Goal: Information Seeking & Learning: Learn about a topic

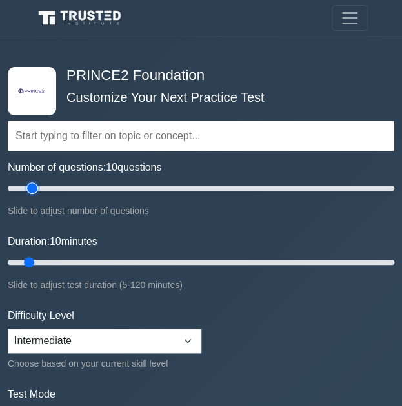
click at [30, 189] on input "Number of questions: 10 questions" at bounding box center [201, 188] width 386 height 15
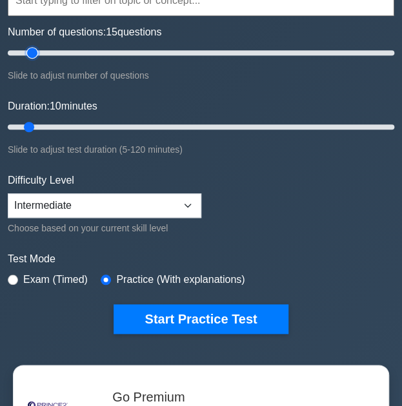
scroll to position [141, 0]
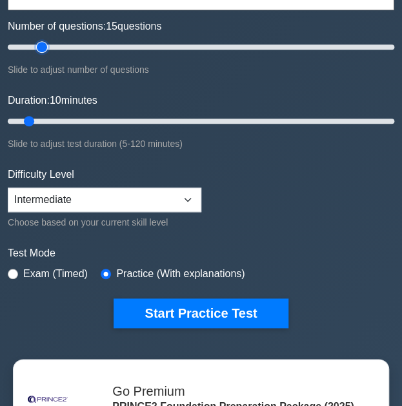
click at [46, 50] on input "Number of questions: 15 questions" at bounding box center [201, 46] width 386 height 15
click at [52, 49] on input "Number of questions: 20 questions" at bounding box center [201, 46] width 386 height 15
click at [52, 49] on input "Number of questions: 25 questions" at bounding box center [201, 46] width 386 height 15
type input "30"
click at [59, 47] on input "Number of questions: 30 questions" at bounding box center [201, 46] width 386 height 15
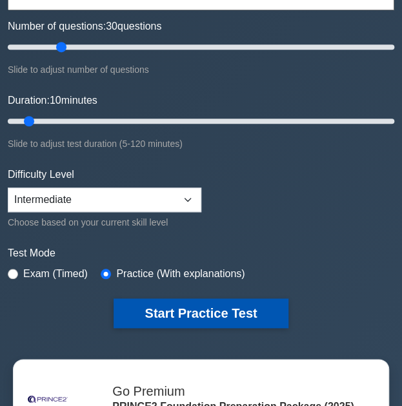
click at [226, 299] on button "Start Practice Test" at bounding box center [201, 314] width 174 height 30
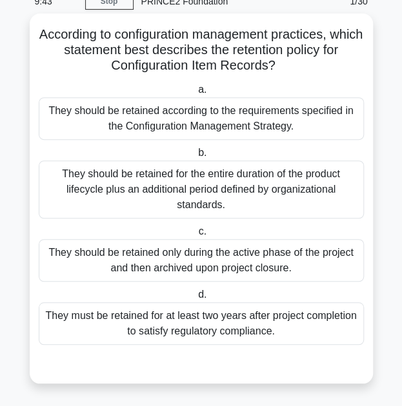
scroll to position [58, 0]
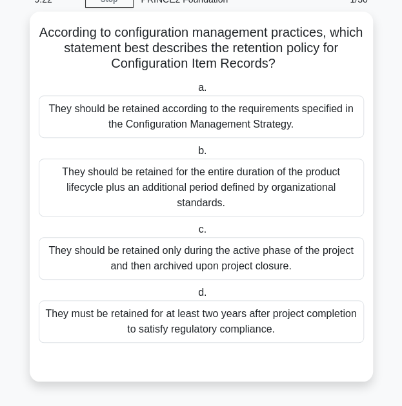
click at [284, 115] on div "They should be retained according to the requirements specified in the Configur…" at bounding box center [201, 116] width 325 height 43
click at [195, 92] on input "a. They should be retained according to the requirements specified in the Confi…" at bounding box center [195, 88] width 0 height 8
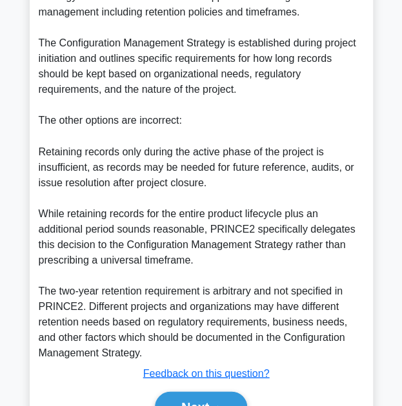
scroll to position [541, 0]
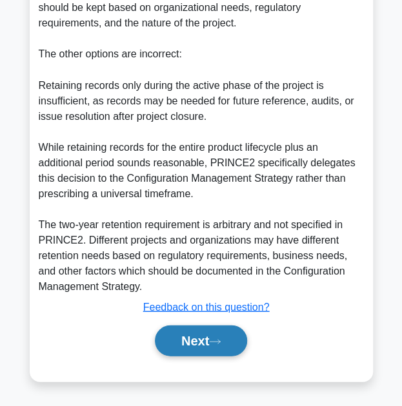
click at [205, 333] on button "Next" at bounding box center [201, 340] width 92 height 31
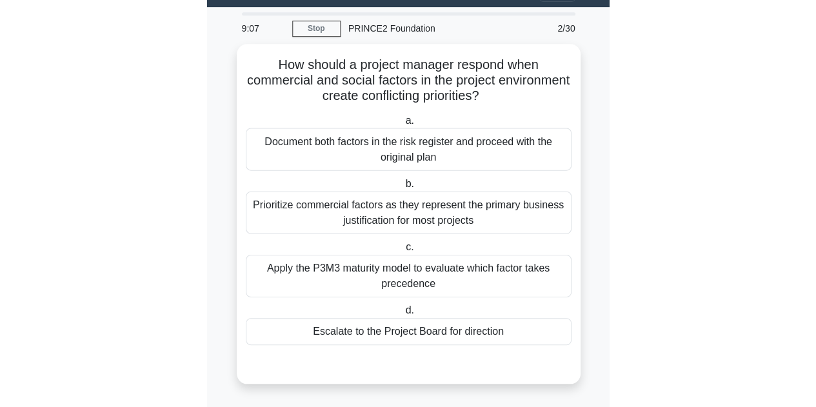
scroll to position [27, 0]
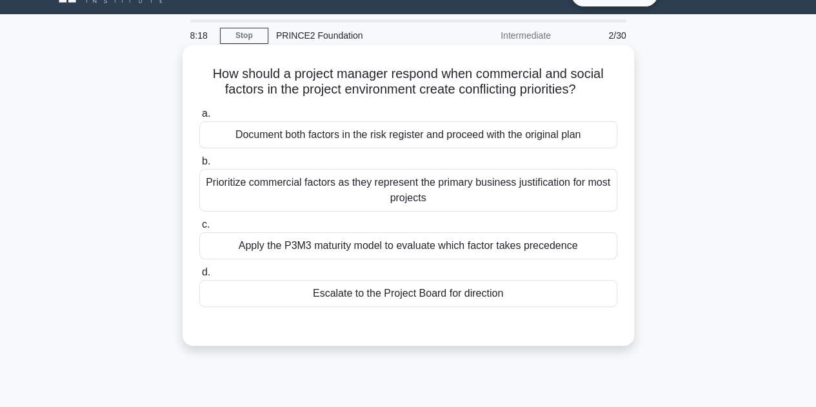
click at [353, 296] on div "Escalate to the Project Board for direction" at bounding box center [408, 293] width 418 height 27
click at [199, 277] on input "d. Escalate to the Project Board for direction" at bounding box center [199, 272] width 0 height 8
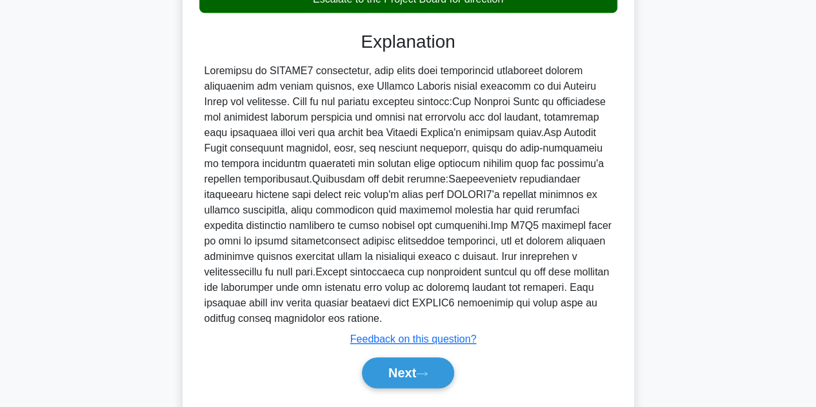
scroll to position [323, 0]
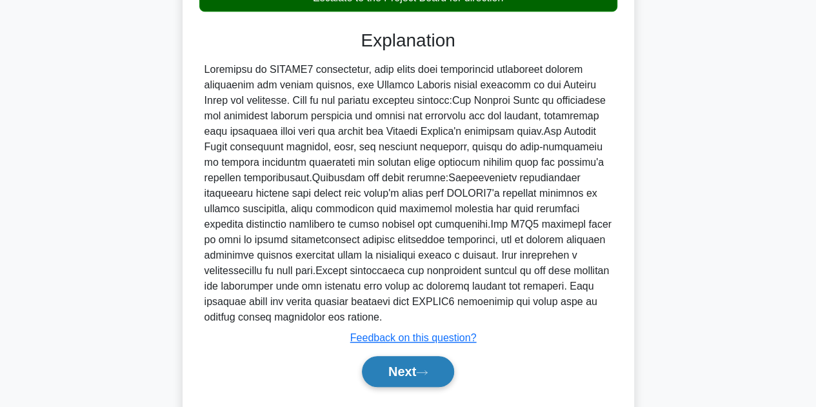
click at [398, 357] on button "Next" at bounding box center [408, 371] width 92 height 31
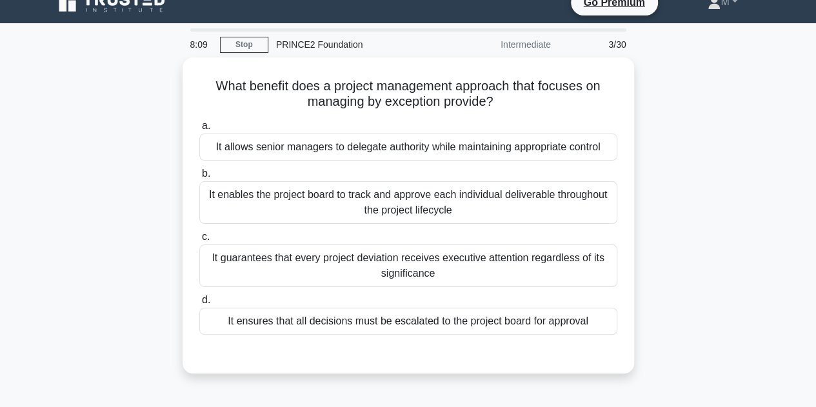
scroll to position [17, 0]
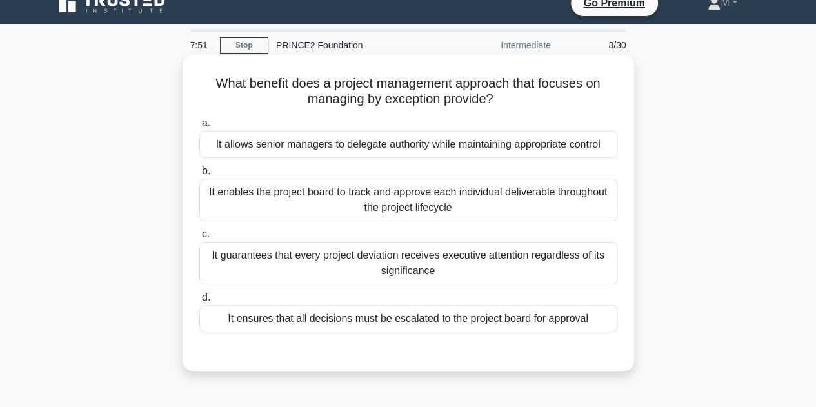
click at [411, 145] on div "It allows senior managers to delegate authority while maintaining appropriate c…" at bounding box center [408, 144] width 418 height 27
click at [199, 128] on input "a. It allows senior managers to delegate authority while maintaining appropriat…" at bounding box center [199, 123] width 0 height 8
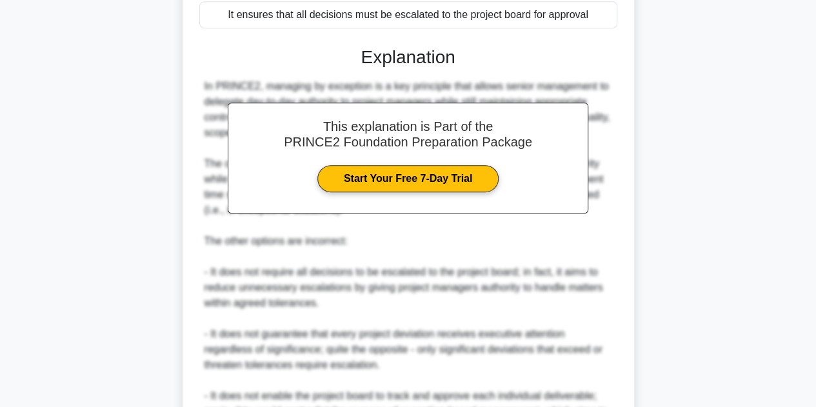
scroll to position [464, 0]
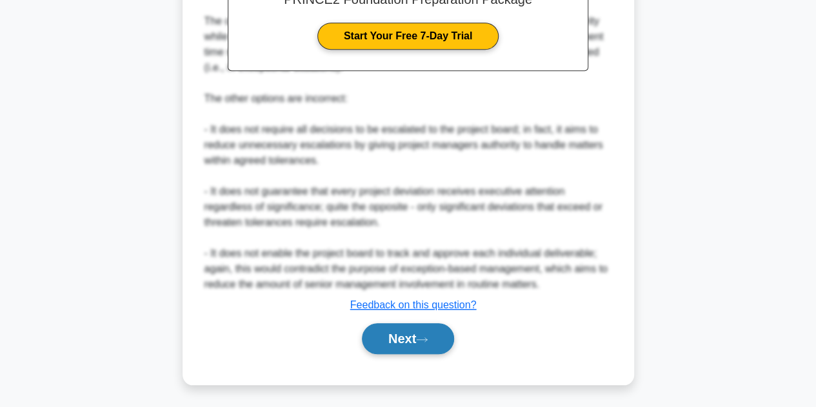
click at [411, 332] on button "Next" at bounding box center [408, 338] width 92 height 31
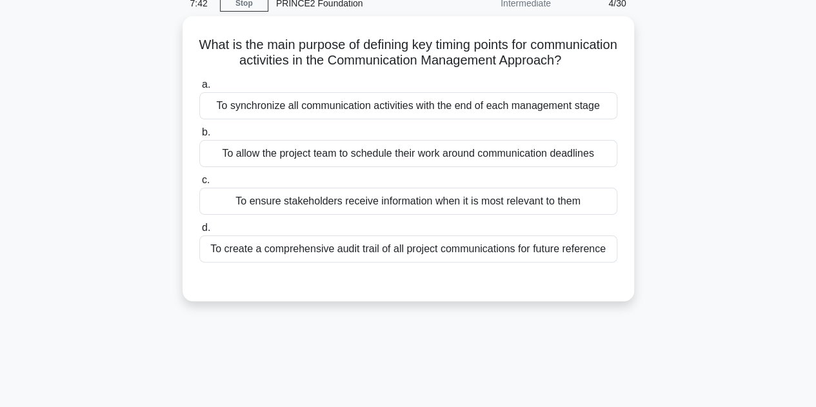
scroll to position [59, 0]
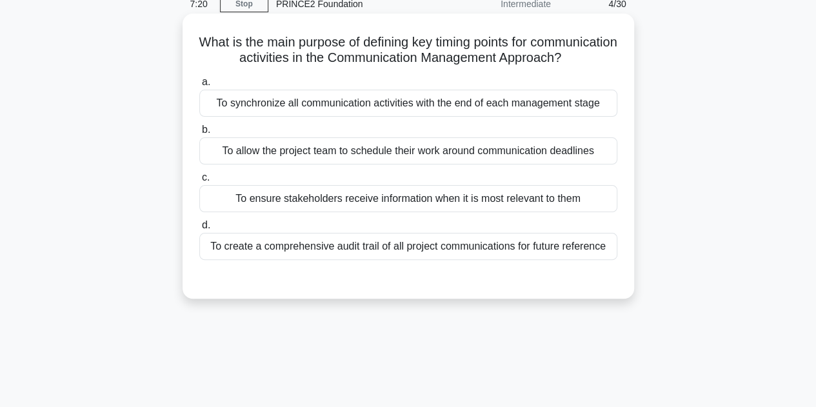
click at [411, 212] on div "To ensure stakeholders receive information when it is most relevant to them" at bounding box center [408, 198] width 418 height 27
click at [199, 182] on input "c. To ensure stakeholders receive information when it is most relevant to them" at bounding box center [199, 178] width 0 height 8
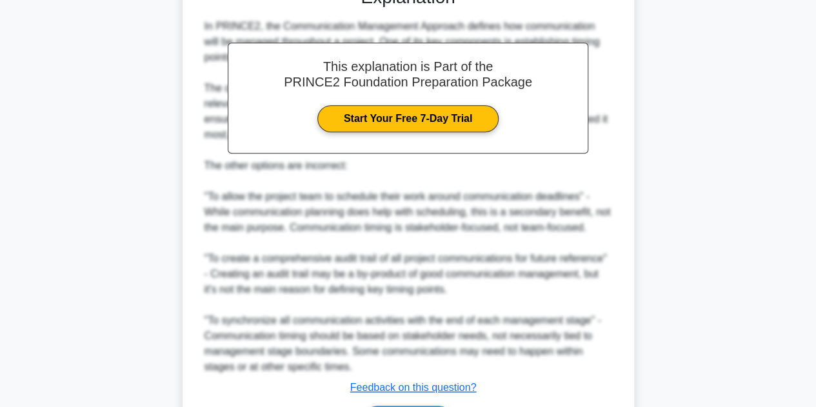
scroll to position [448, 0]
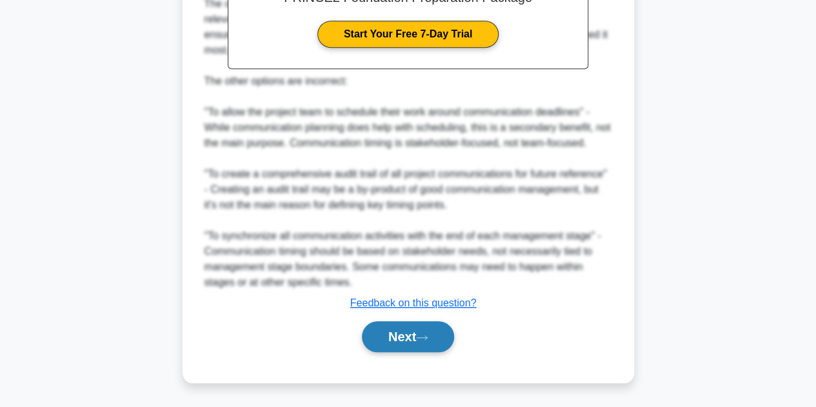
click at [411, 344] on button "Next" at bounding box center [408, 336] width 92 height 31
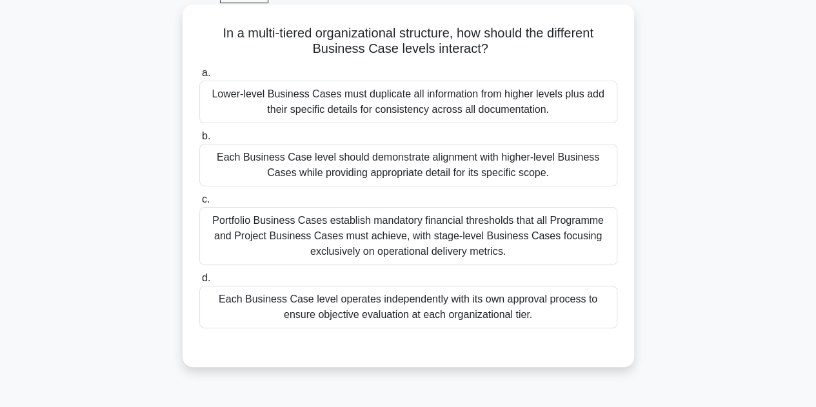
scroll to position [71, 0]
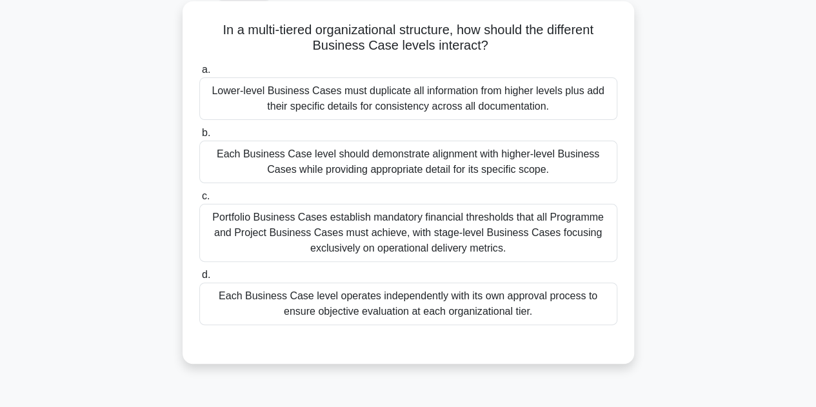
click at [363, 299] on div "Each Business Case level operates independently with its own approval process t…" at bounding box center [408, 304] width 418 height 43
click at [199, 279] on input "d. Each Business Case level operates independently with its own approval proces…" at bounding box center [199, 275] width 0 height 8
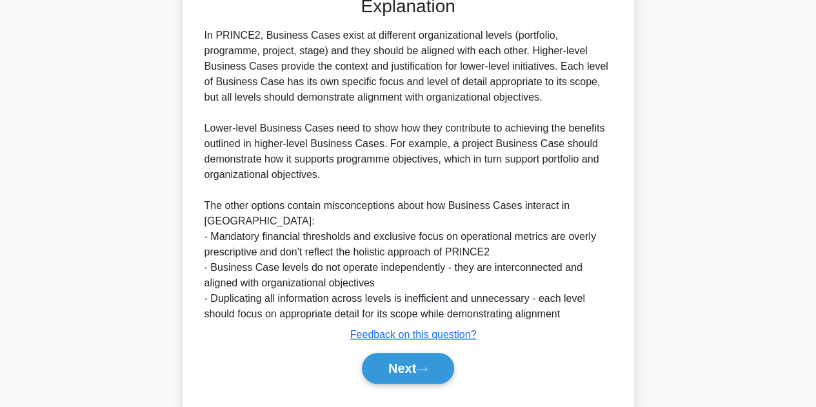
scroll to position [423, 0]
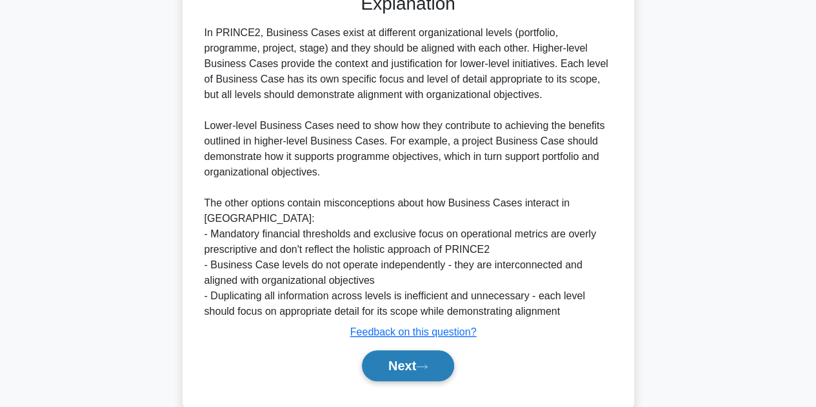
click at [402, 353] on button "Next" at bounding box center [408, 365] width 92 height 31
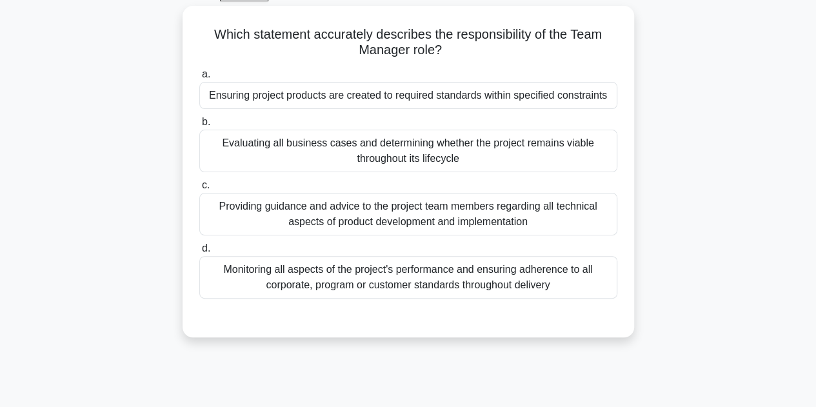
scroll to position [74, 0]
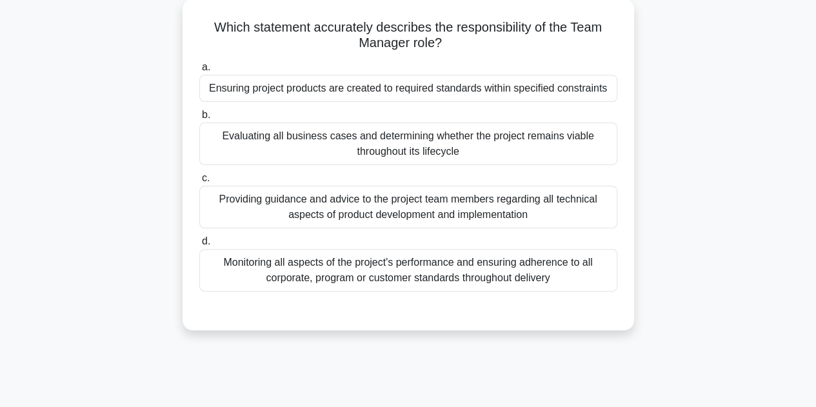
click at [411, 88] on div "Ensuring project products are created to required standards within specified co…" at bounding box center [408, 88] width 418 height 27
click at [199, 72] on input "a. Ensuring project products are created to required standards within specified…" at bounding box center [199, 67] width 0 height 8
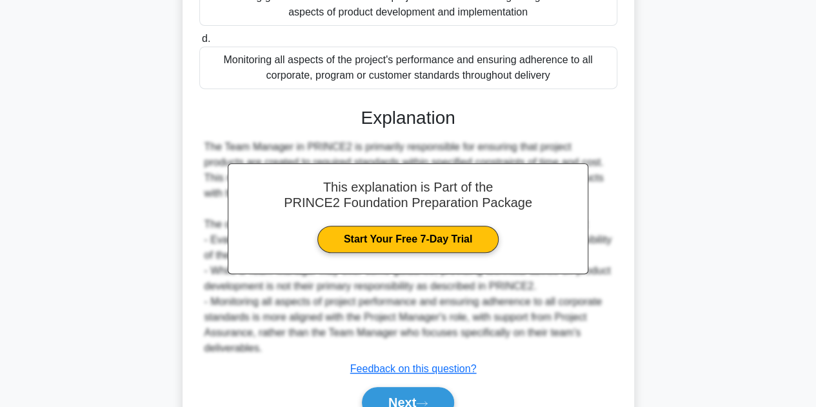
scroll to position [355, 0]
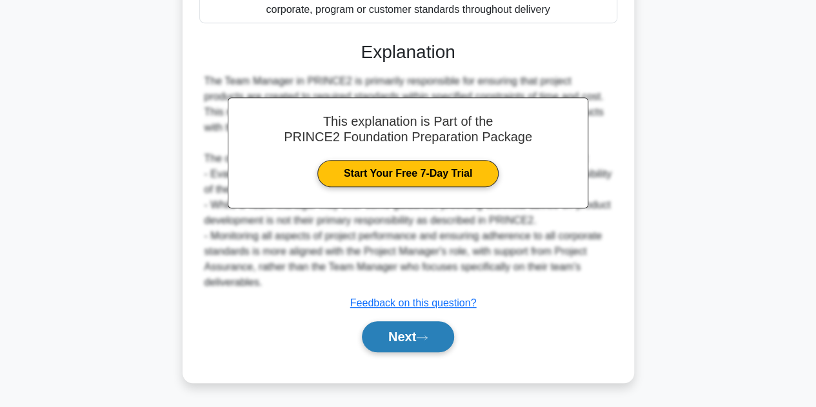
click at [411, 341] on button "Next" at bounding box center [408, 336] width 92 height 31
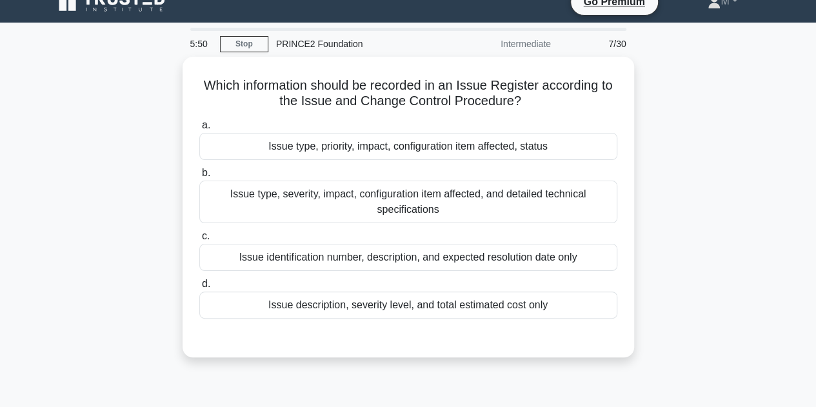
scroll to position [18, 0]
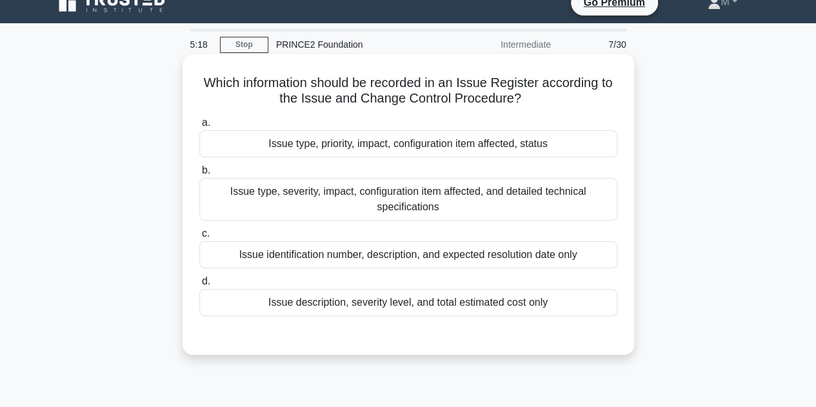
click at [411, 148] on div "Issue type, priority, impact, configuration item affected, status" at bounding box center [408, 143] width 418 height 27
click at [199, 127] on input "a. Issue type, priority, impact, configuration item affected, status" at bounding box center [199, 123] width 0 height 8
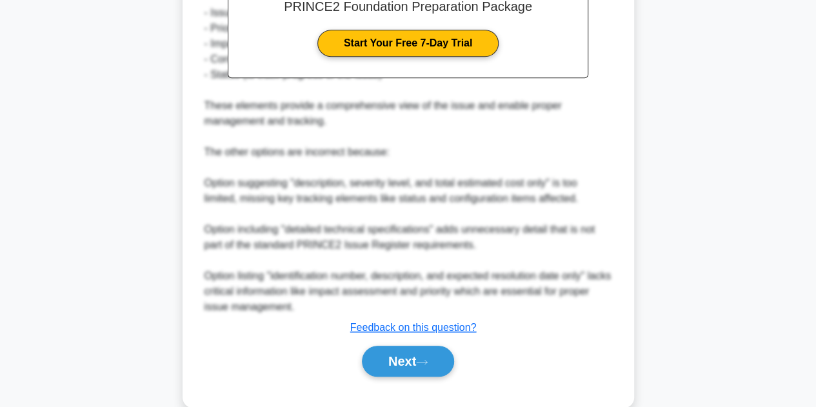
scroll to position [446, 0]
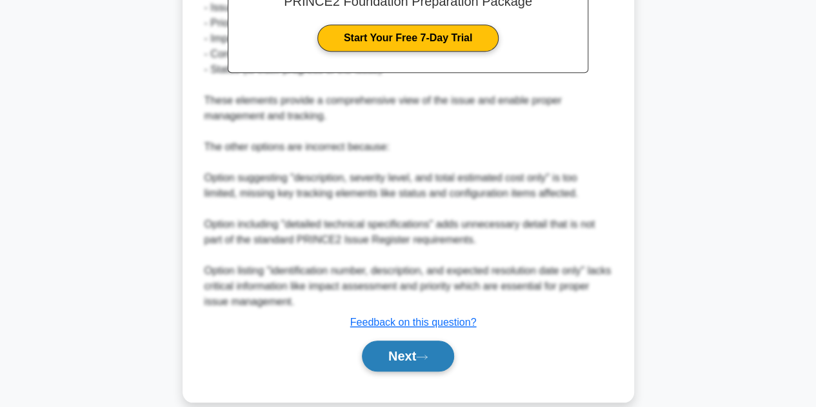
click at [387, 359] on button "Next" at bounding box center [408, 356] width 92 height 31
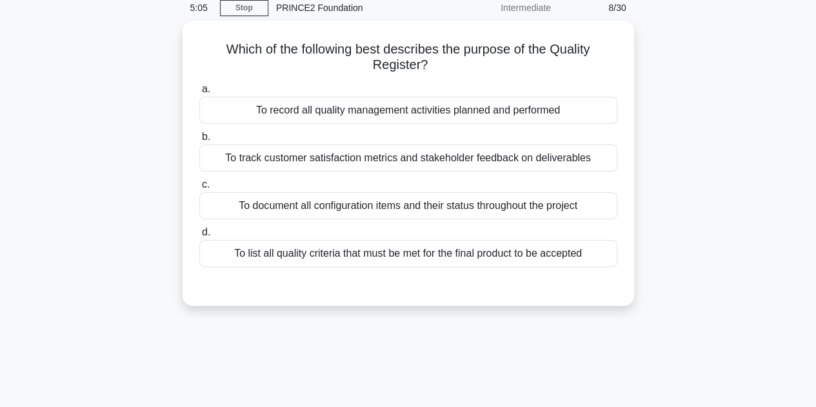
scroll to position [52, 0]
click at [411, 111] on div "To record all quality management activities planned and performed" at bounding box center [408, 110] width 418 height 27
click at [199, 94] on input "a. To record all quality management activities planned and performed" at bounding box center [199, 89] width 0 height 8
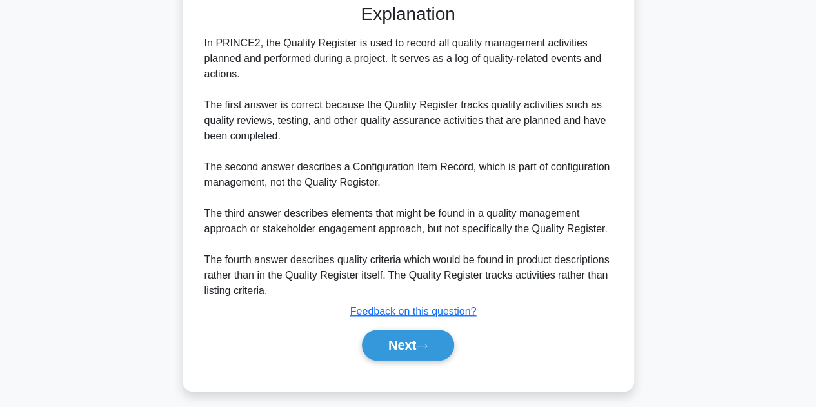
scroll to position [340, 0]
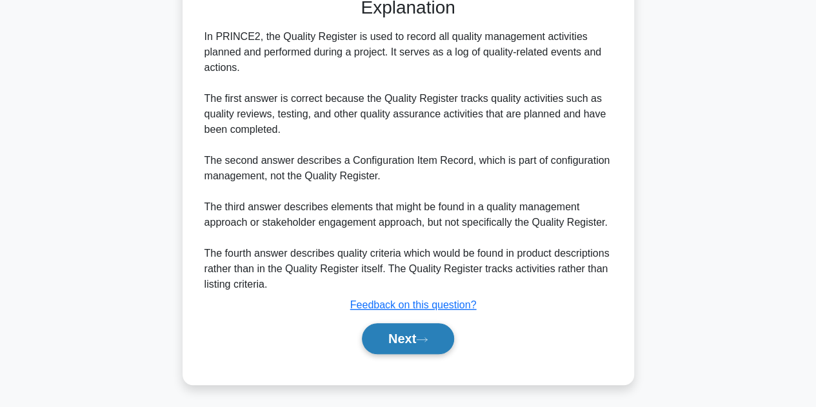
click at [411, 335] on button "Next" at bounding box center [408, 338] width 92 height 31
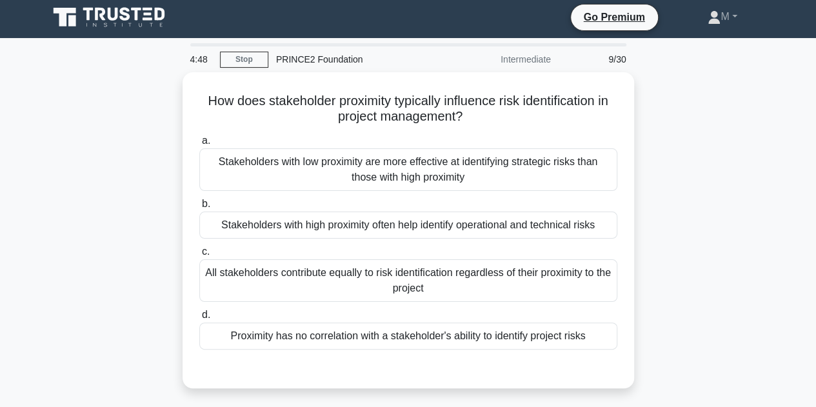
scroll to position [2, 0]
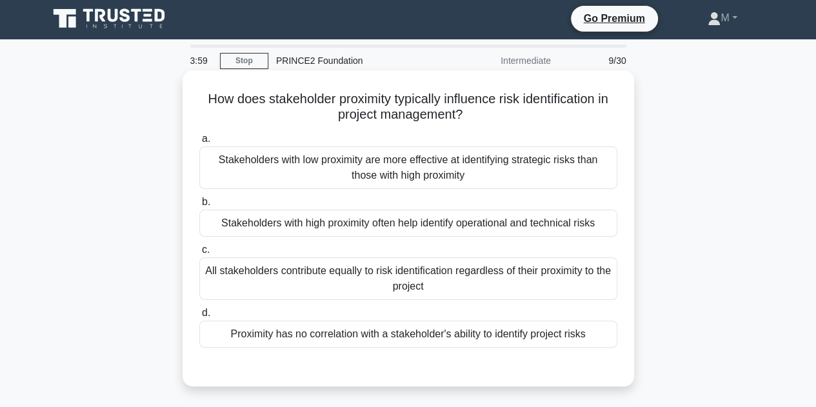
click at [411, 278] on div "All stakeholders contribute equally to risk identification regardless of their …" at bounding box center [408, 278] width 418 height 43
click at [199, 254] on input "c. All stakeholders contribute equally to risk identification regardless of the…" at bounding box center [199, 250] width 0 height 8
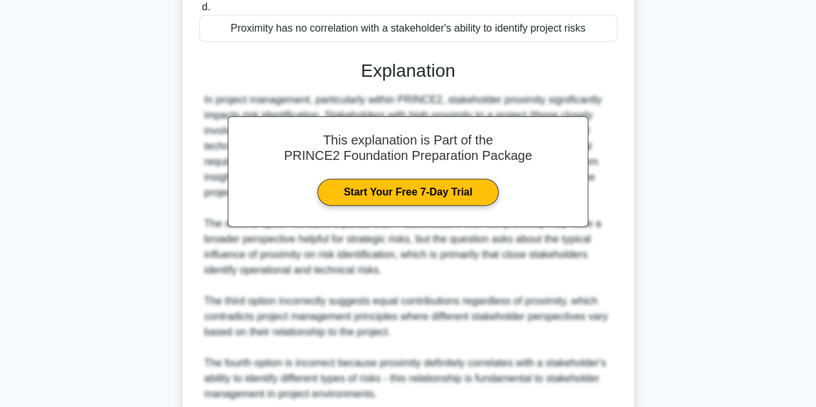
scroll to position [419, 0]
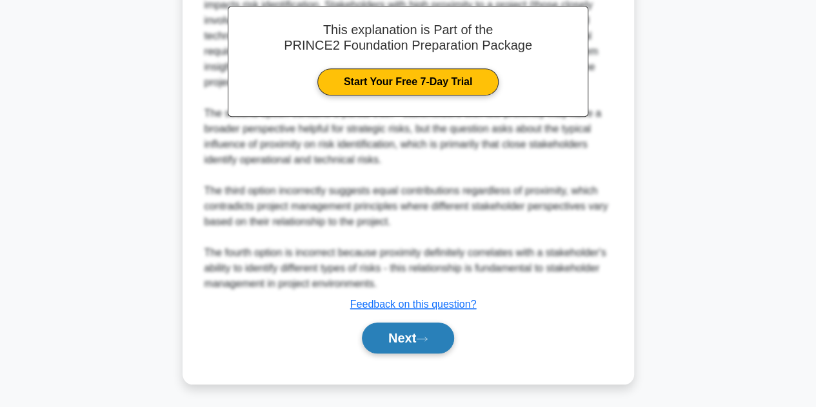
click at [411, 349] on button "Next" at bounding box center [408, 338] width 92 height 31
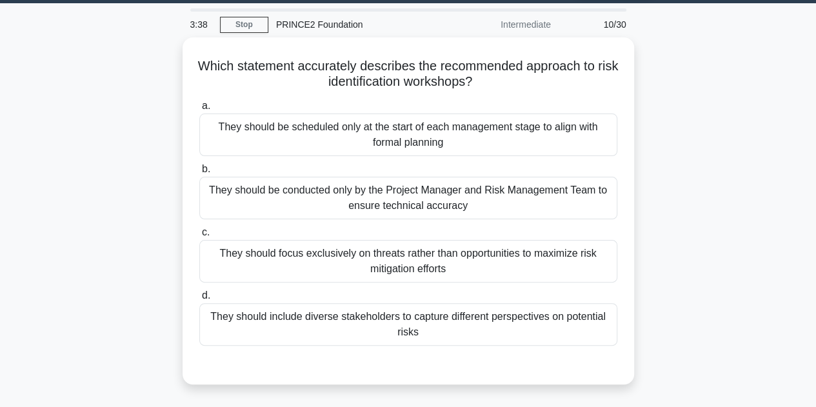
scroll to position [39, 0]
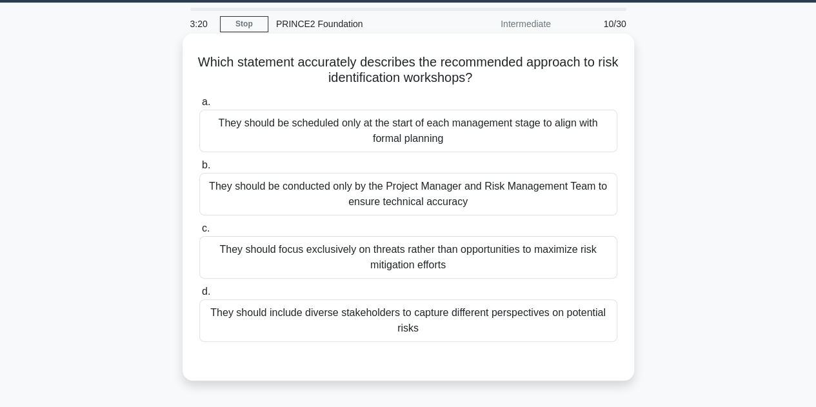
click at [411, 255] on div "They should focus exclusively on threats rather than opportunities to maximize …" at bounding box center [408, 257] width 418 height 43
click at [199, 233] on input "c. They should focus exclusively on threats rather than opportunities to maximi…" at bounding box center [199, 228] width 0 height 8
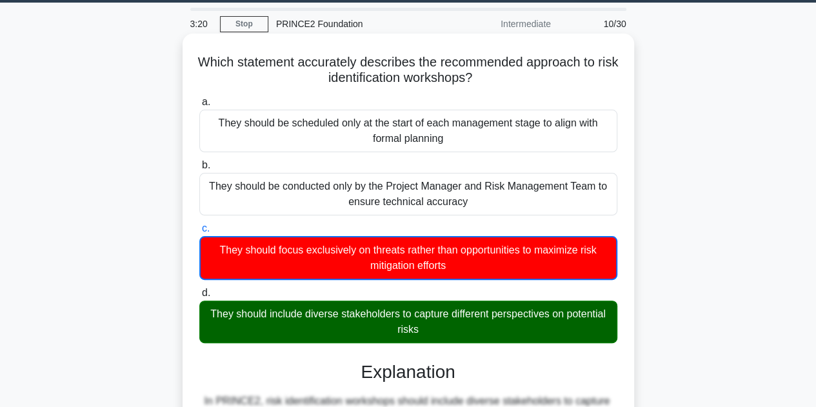
click at [411, 255] on div "They should focus exclusively on threats rather than opportunities to maximize …" at bounding box center [408, 258] width 418 height 44
click at [199, 233] on input "c. They should focus exclusively on threats rather than opportunities to maximi…" at bounding box center [199, 228] width 0 height 8
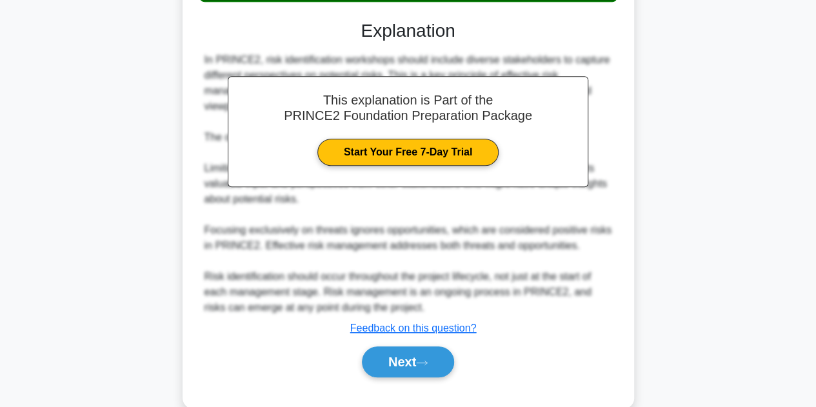
scroll to position [381, 0]
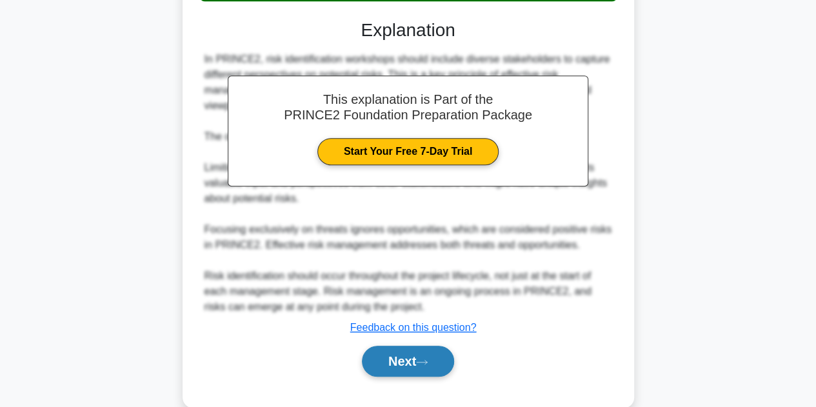
click at [399, 354] on button "Next" at bounding box center [408, 361] width 92 height 31
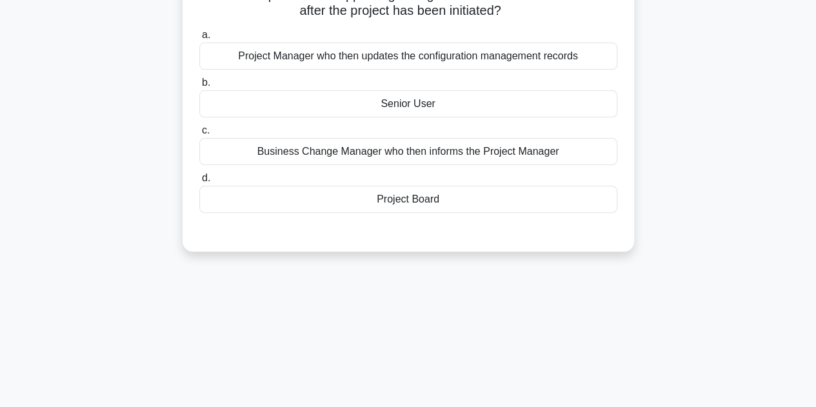
scroll to position [0, 0]
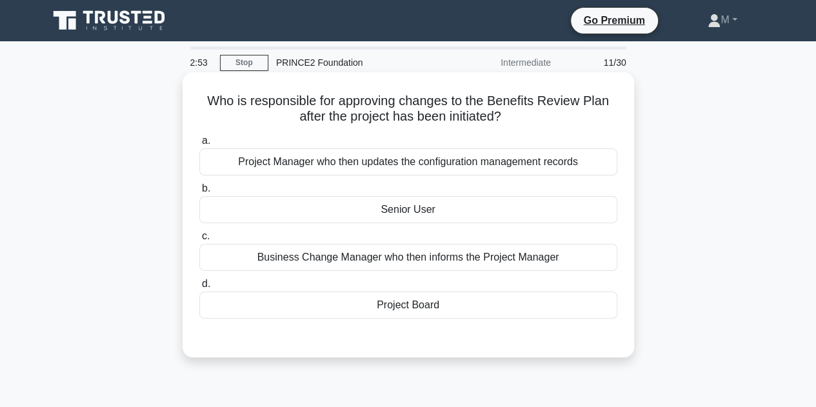
click at [411, 304] on div "Project Board" at bounding box center [408, 305] width 418 height 27
click at [199, 288] on input "d. Project Board" at bounding box center [199, 284] width 0 height 8
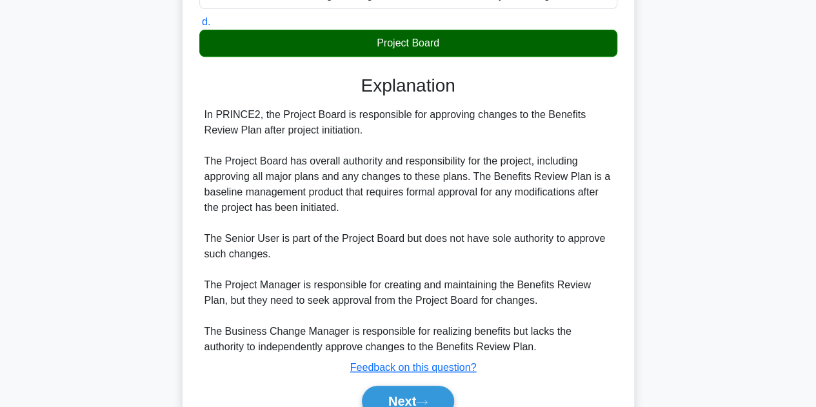
scroll to position [284, 0]
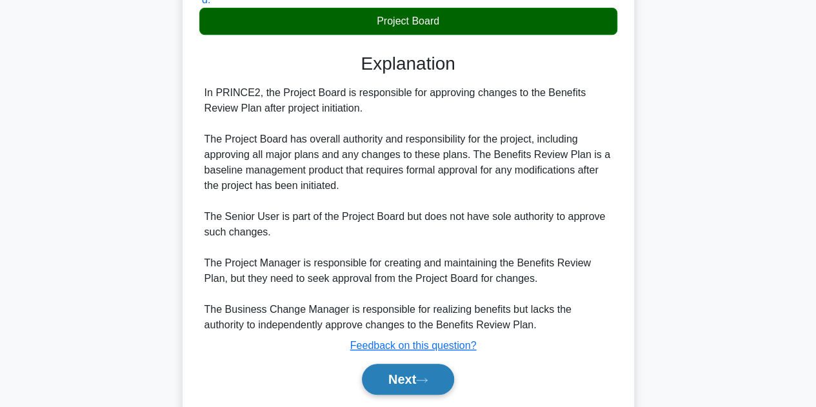
click at [397, 368] on button "Next" at bounding box center [408, 379] width 92 height 31
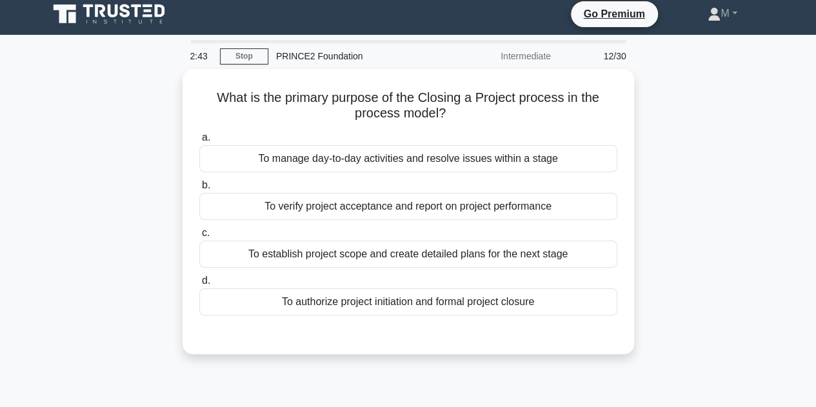
scroll to position [6, 0]
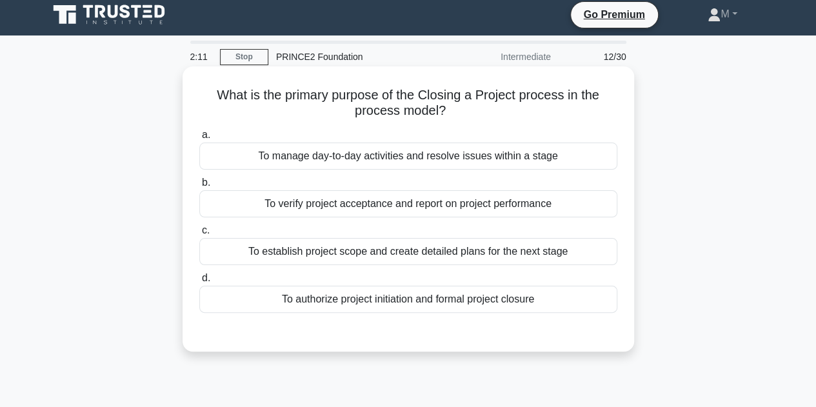
click at [411, 295] on div "To authorize project initiation and formal project closure" at bounding box center [408, 299] width 418 height 27
click at [199, 283] on input "d. To authorize project initiation and formal project closure" at bounding box center [199, 278] width 0 height 8
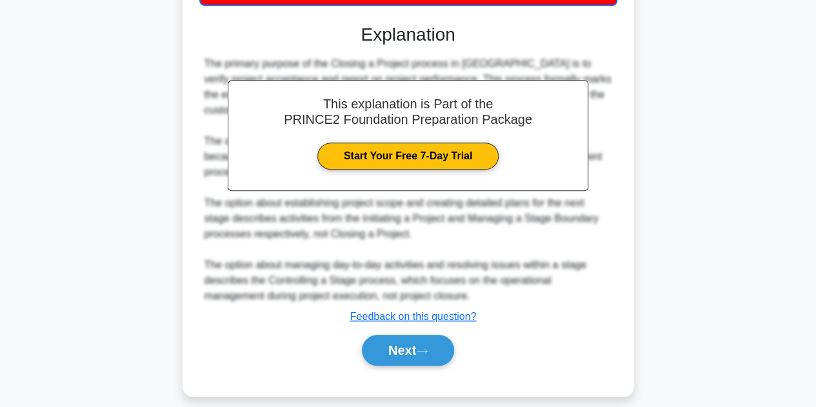
scroll to position [326, 0]
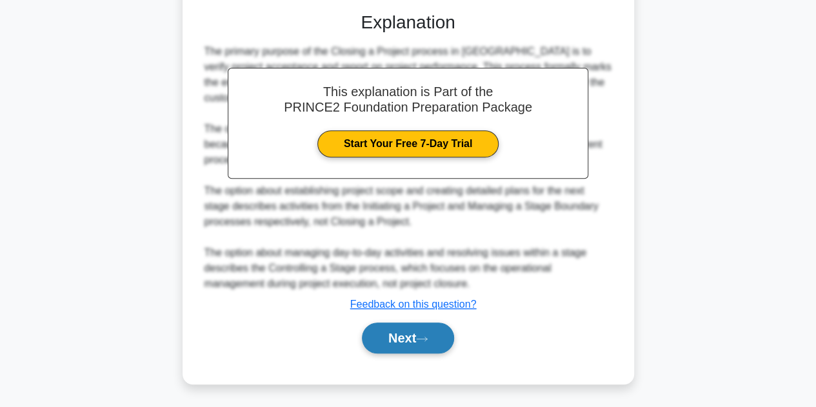
click at [411, 339] on button "Next" at bounding box center [408, 338] width 92 height 31
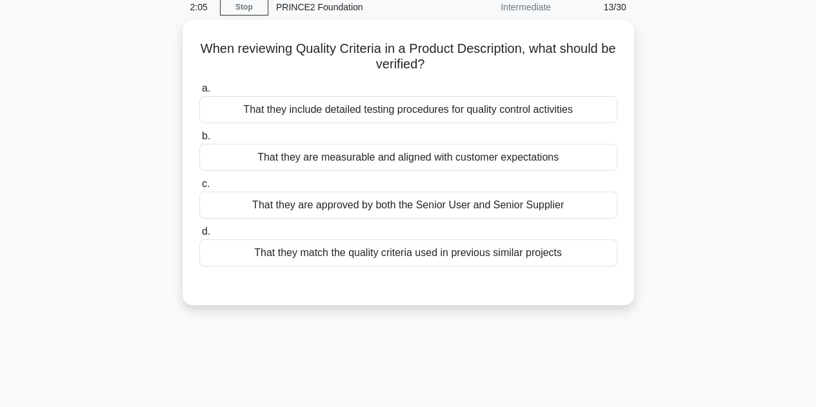
scroll to position [0, 0]
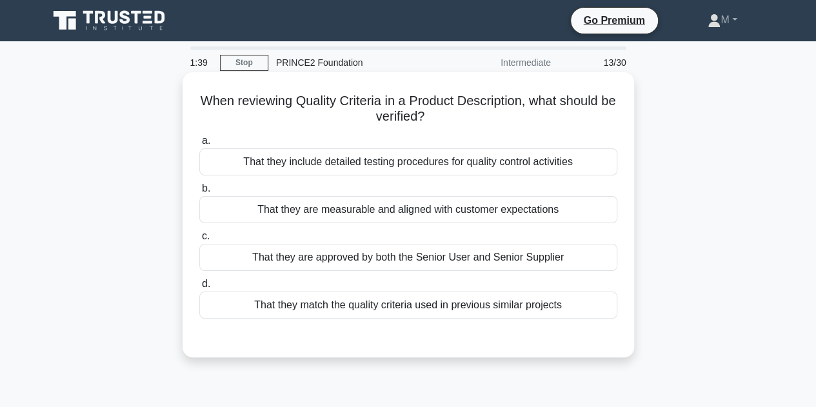
click at [411, 166] on div "That they include detailed testing procedures for quality control activities" at bounding box center [408, 161] width 418 height 27
click at [199, 145] on input "a. That they include detailed testing procedures for quality control activities" at bounding box center [199, 141] width 0 height 8
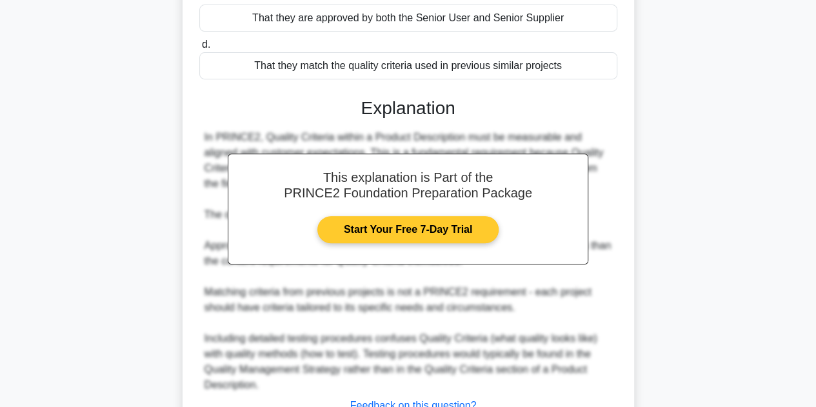
scroll to position [342, 0]
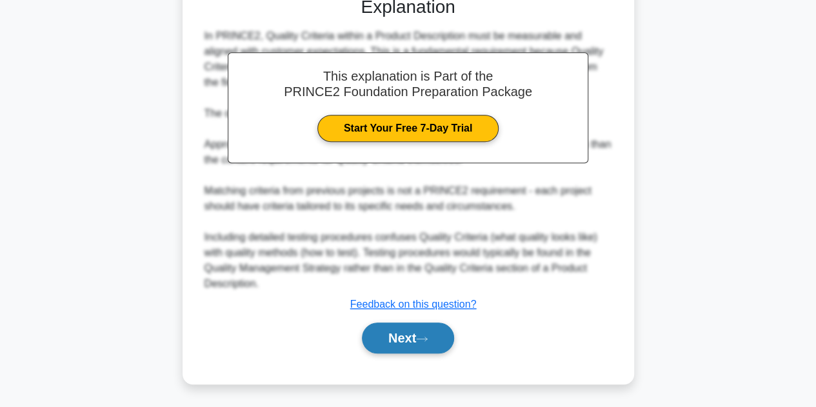
click at [411, 338] on icon at bounding box center [422, 339] width 10 height 4
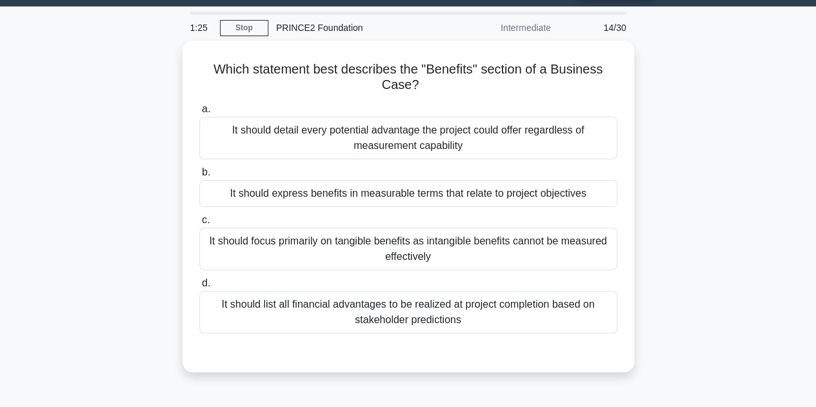
scroll to position [37, 0]
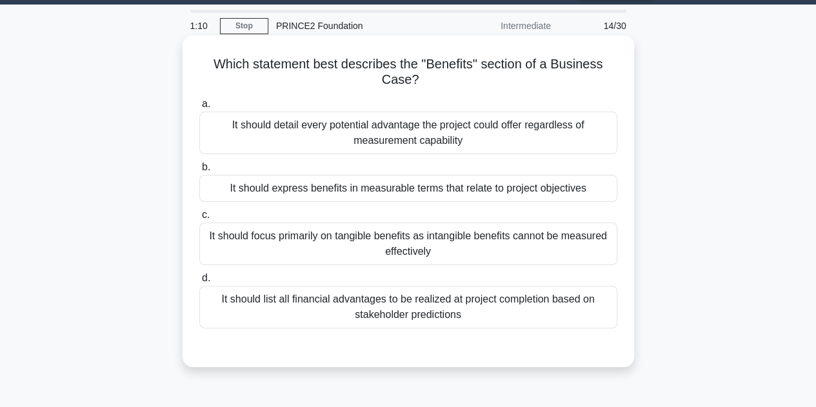
click at [411, 195] on div "It should express benefits in measurable terms that relate to project objectives" at bounding box center [408, 188] width 418 height 27
click at [199, 172] on input "b. It should express benefits in measurable terms that relate to project object…" at bounding box center [199, 167] width 0 height 8
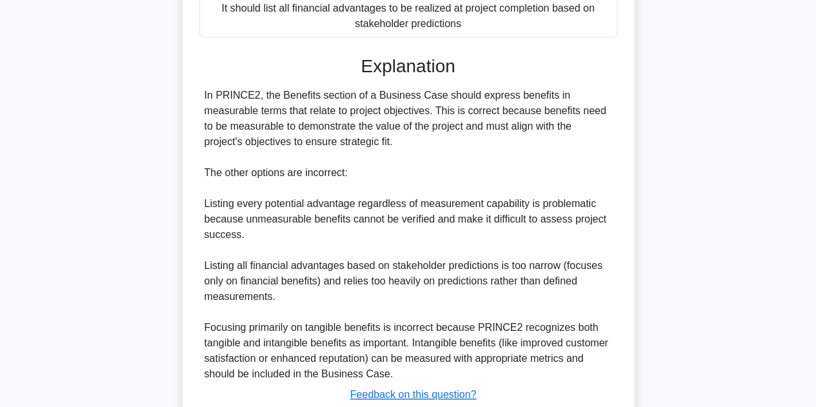
scroll to position [417, 0]
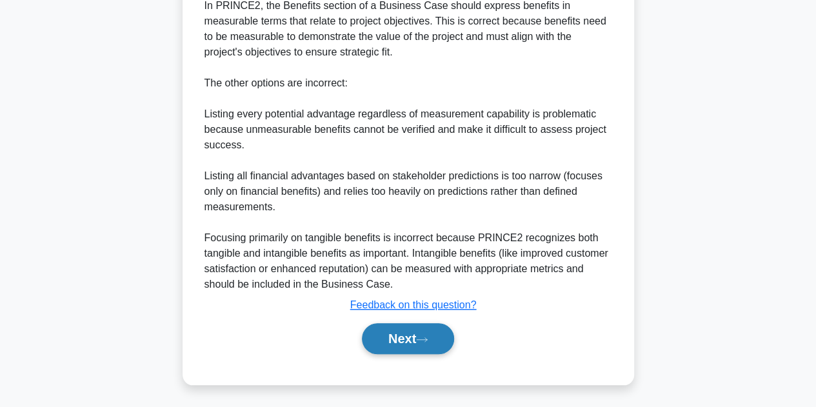
click at [404, 335] on button "Next" at bounding box center [408, 338] width 92 height 31
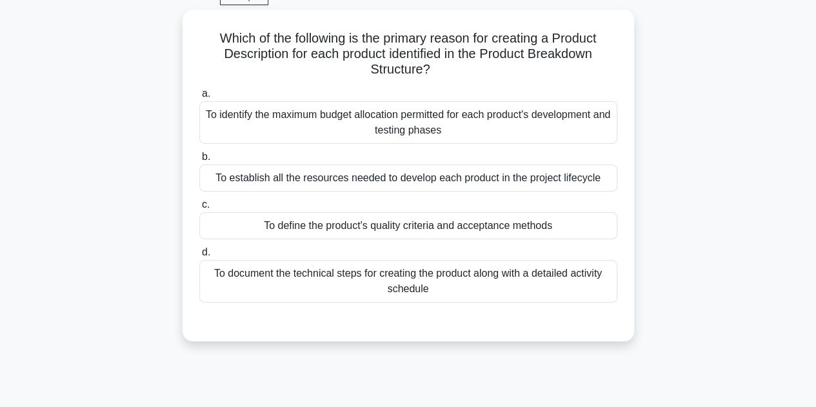
scroll to position [25, 0]
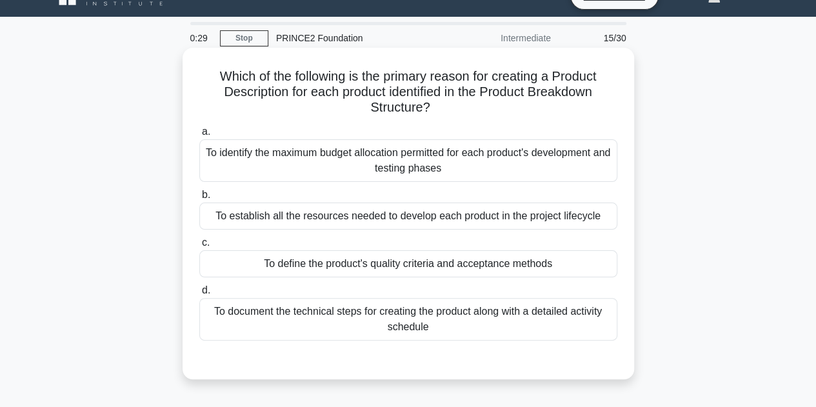
click at [411, 260] on div "To define the product's quality criteria and acceptance methods" at bounding box center [408, 263] width 418 height 27
click at [199, 247] on input "c. To define the product's quality criteria and acceptance methods" at bounding box center [199, 243] width 0 height 8
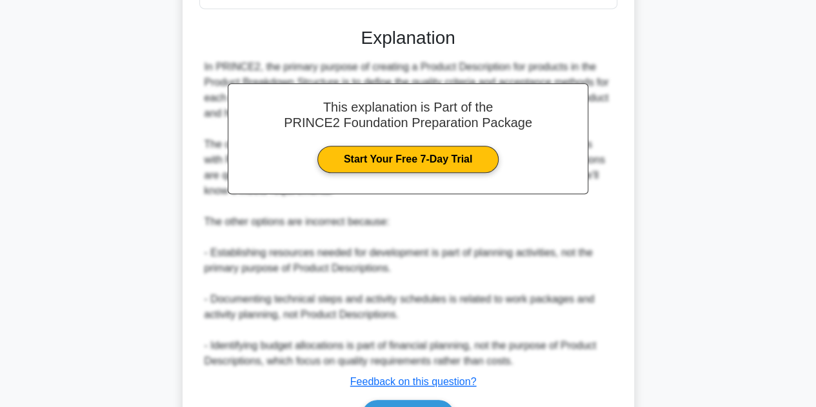
scroll to position [433, 0]
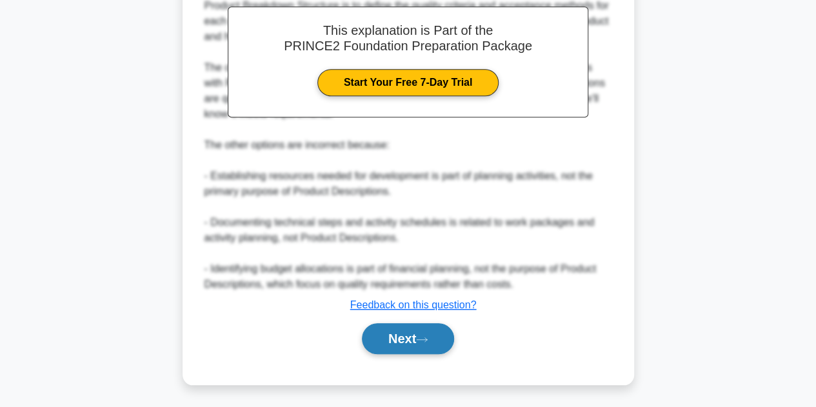
click at [403, 348] on button "Next" at bounding box center [408, 338] width 92 height 31
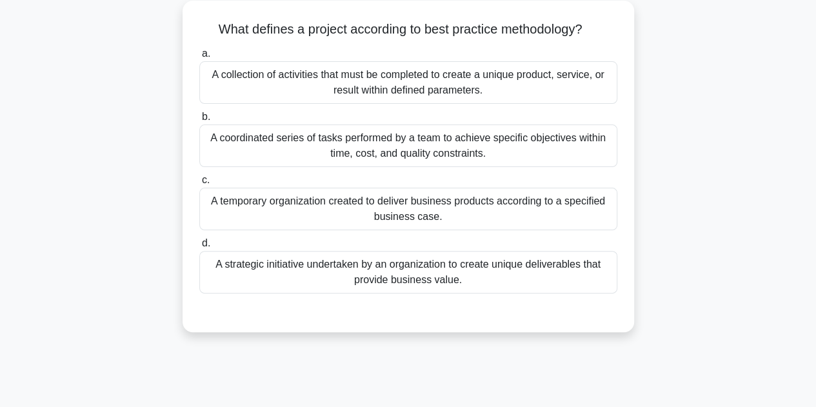
scroll to position [30, 0]
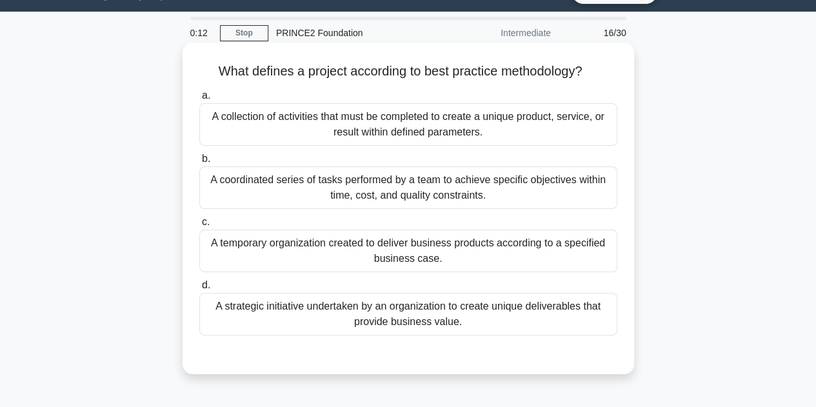
click at [411, 246] on div "A temporary organization created to deliver business products according to a sp…" at bounding box center [408, 251] width 418 height 43
click at [199, 226] on input "c. A temporary organization created to deliver business products according to a…" at bounding box center [199, 222] width 0 height 8
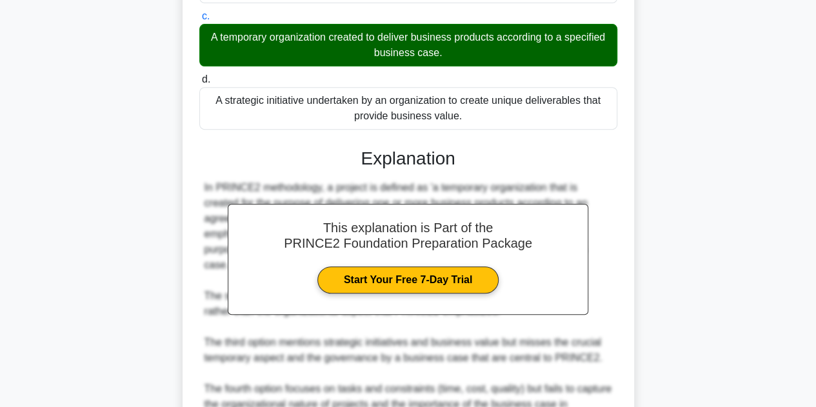
scroll to position [355, 0]
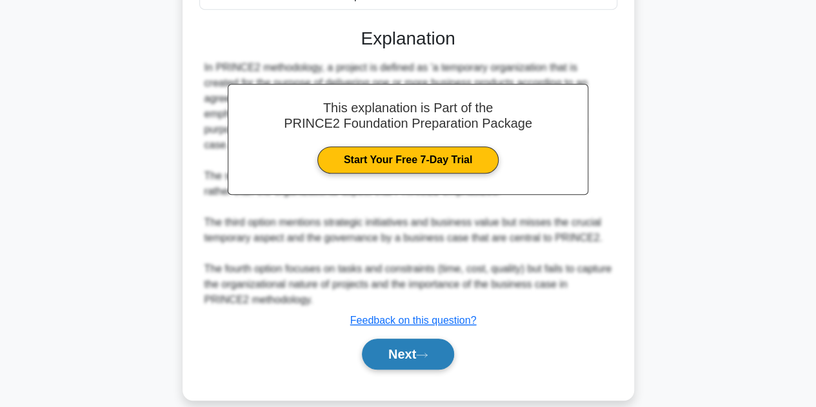
click at [411, 339] on button "Next" at bounding box center [408, 354] width 92 height 31
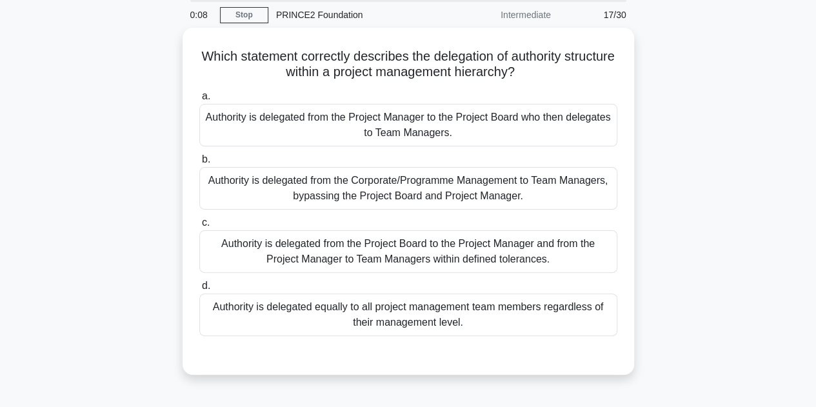
scroll to position [47, 0]
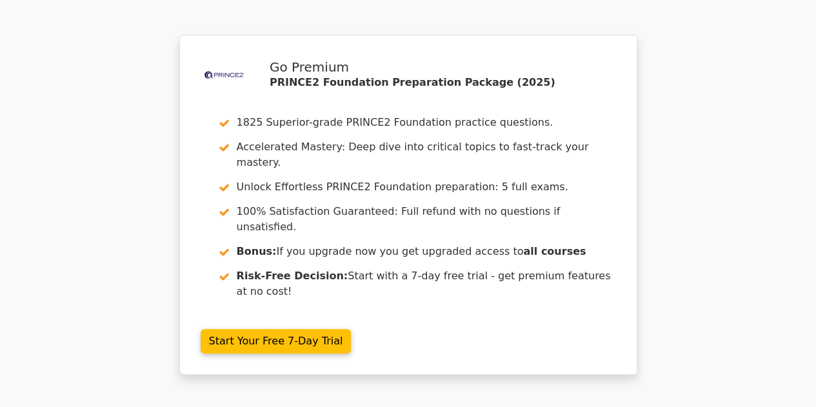
scroll to position [2561, 0]
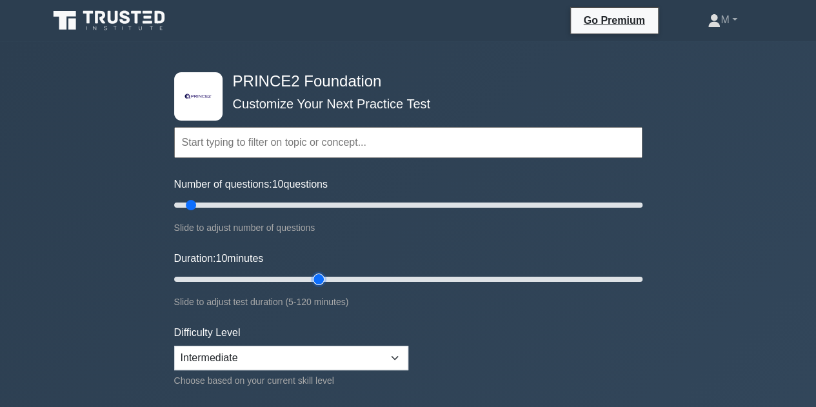
type input "40"
click at [311, 279] on input "Duration: 10 minutes" at bounding box center [408, 279] width 468 height 15
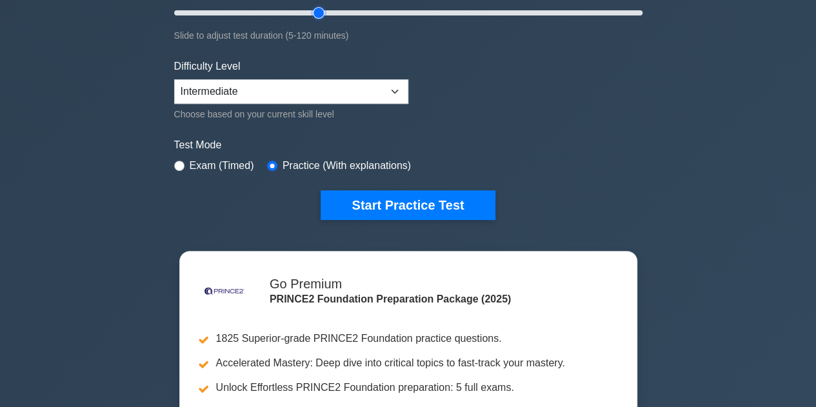
scroll to position [187, 0]
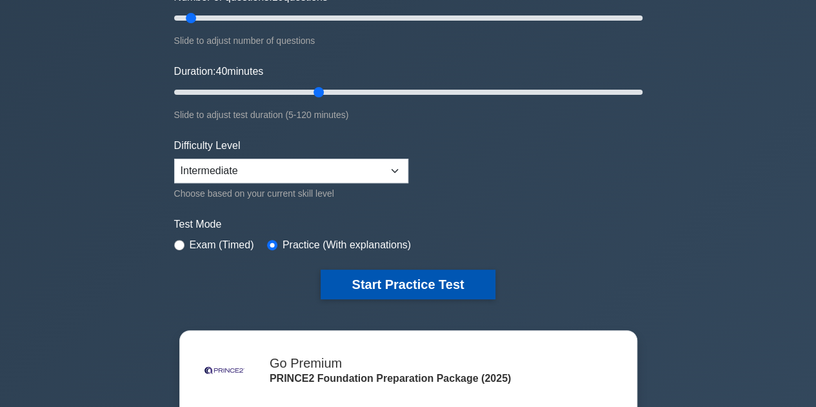
click at [375, 274] on button "Start Practice Test" at bounding box center [408, 285] width 174 height 30
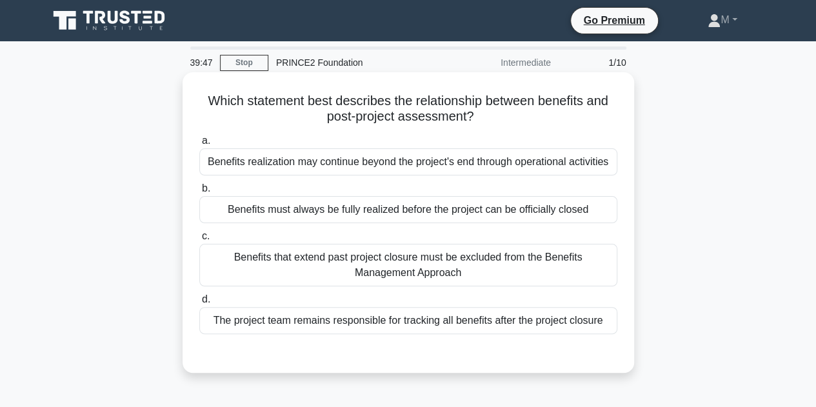
click at [435, 159] on div "Benefits realization may continue beyond the project's end through operational …" at bounding box center [408, 161] width 418 height 27
click at [199, 145] on input "a. Benefits realization may continue beyond the project's end through operation…" at bounding box center [199, 141] width 0 height 8
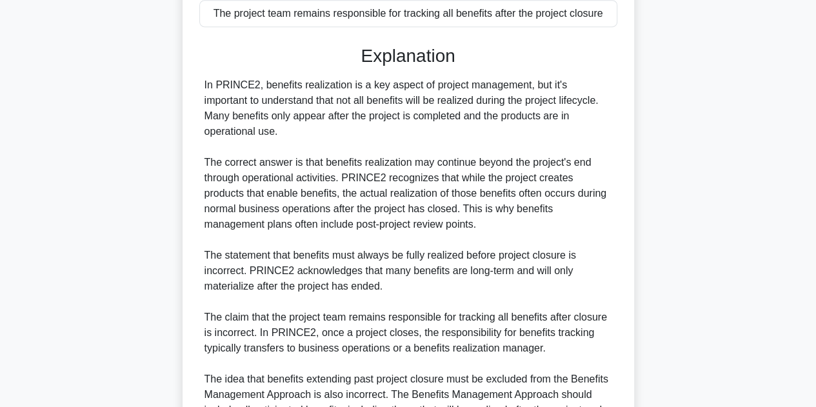
scroll to position [479, 0]
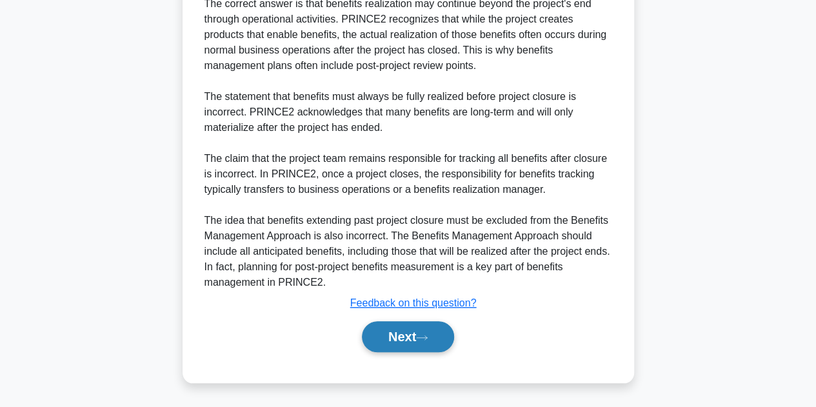
click at [406, 327] on button "Next" at bounding box center [408, 336] width 92 height 31
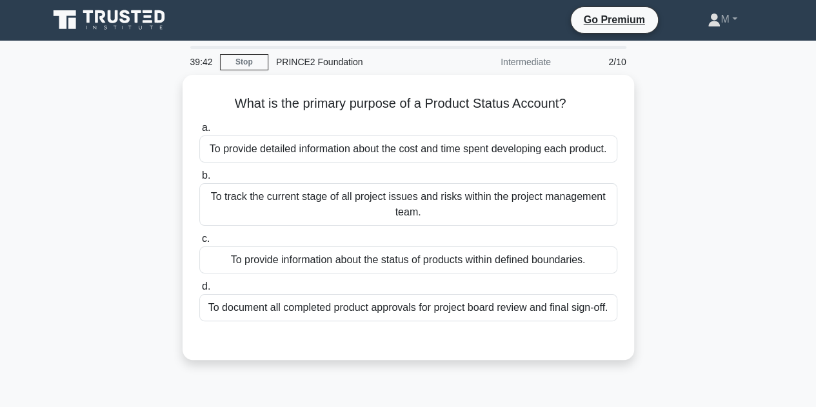
scroll to position [0, 0]
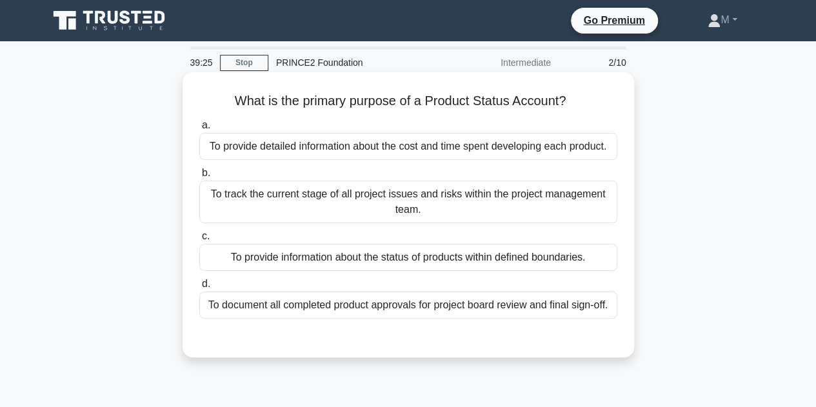
click at [490, 259] on div "To provide information about the status of products within defined boundaries." at bounding box center [408, 257] width 418 height 27
click at [199, 241] on input "c. To provide information about the status of products within defined boundarie…" at bounding box center [199, 236] width 0 height 8
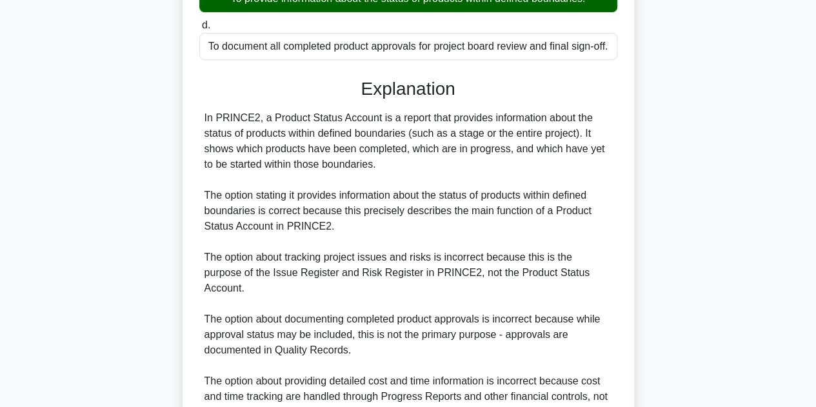
scroll to position [371, 0]
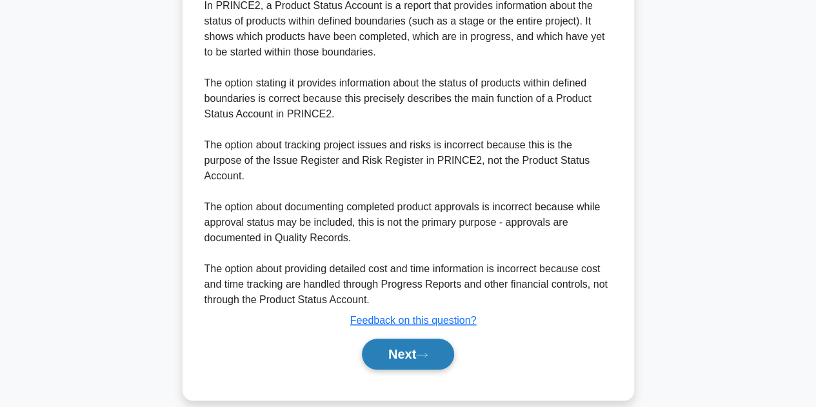
click at [423, 339] on button "Next" at bounding box center [408, 354] width 92 height 31
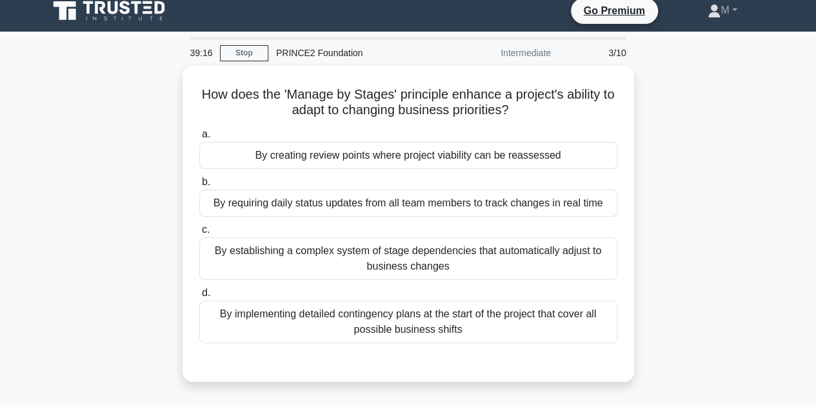
scroll to position [0, 0]
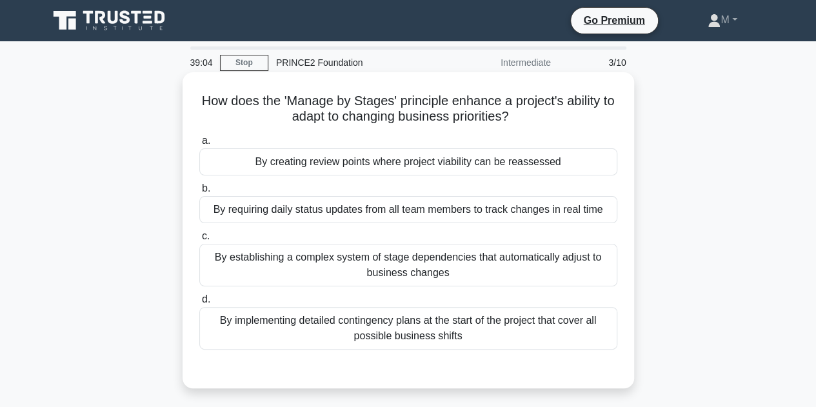
click at [492, 160] on div "By creating review points where project viability can be reassessed" at bounding box center [408, 161] width 418 height 27
click at [199, 145] on input "a. By creating review points where project viability can be reassessed" at bounding box center [199, 141] width 0 height 8
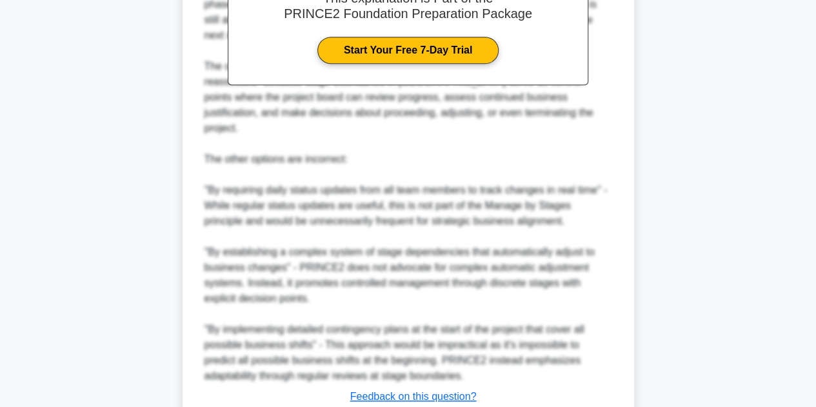
scroll to position [526, 0]
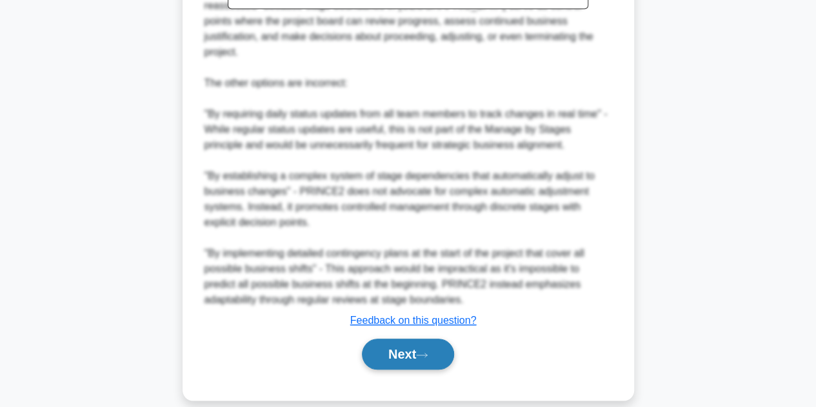
click at [402, 339] on button "Next" at bounding box center [408, 354] width 92 height 31
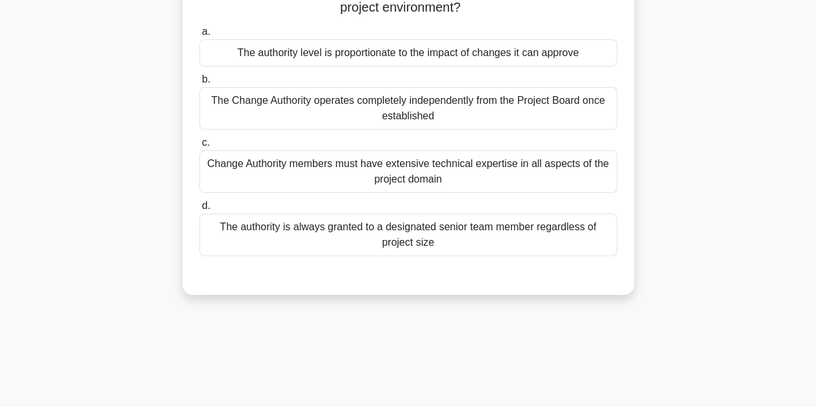
scroll to position [0, 0]
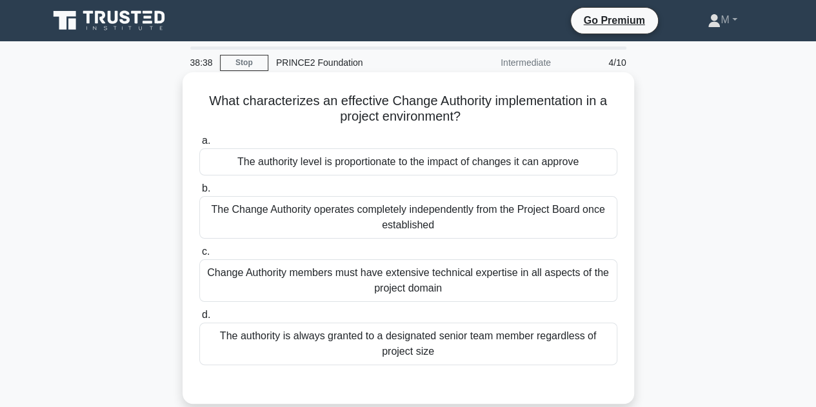
click at [533, 163] on div "The authority level is proportionate to the impact of changes it can approve" at bounding box center [408, 161] width 418 height 27
click at [199, 145] on input "a. The authority level is proportionate to the impact of changes it can approve" at bounding box center [199, 141] width 0 height 8
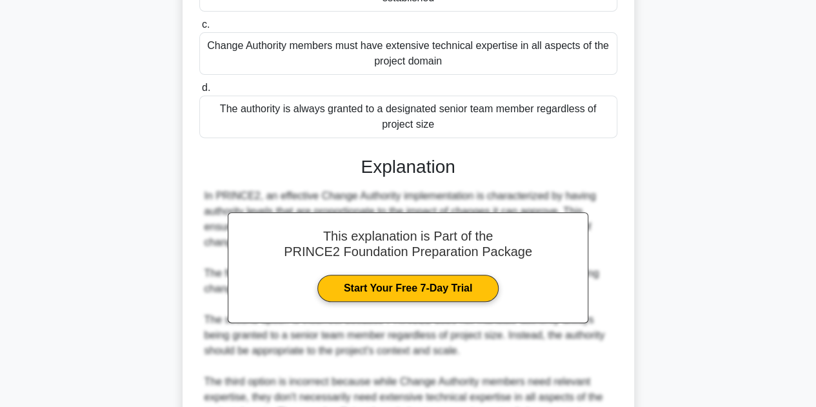
scroll to position [448, 0]
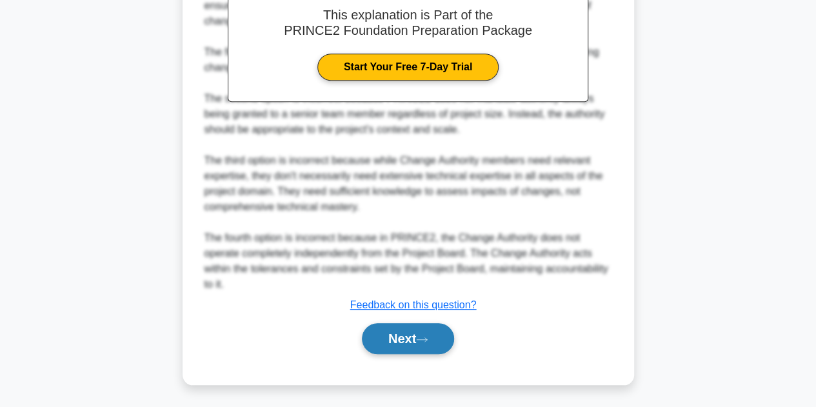
click at [412, 337] on button "Next" at bounding box center [408, 338] width 92 height 31
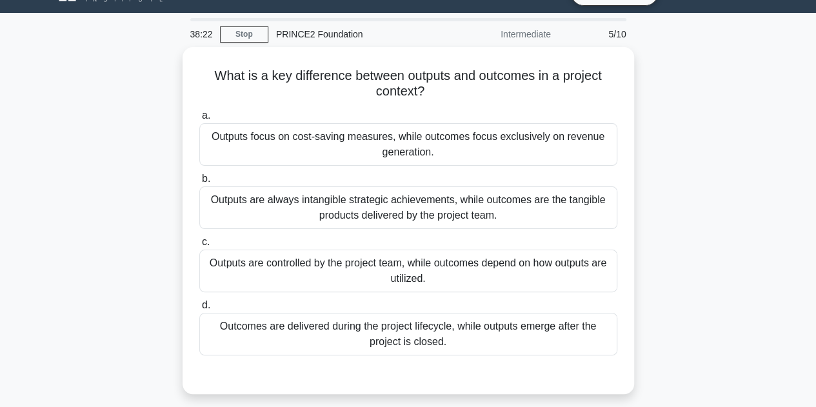
scroll to position [27, 0]
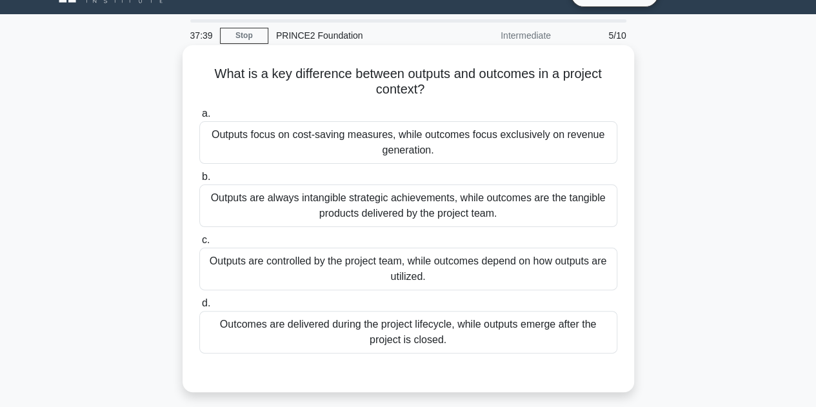
click at [401, 216] on div "Outputs are always intangible strategic achievements, while outcomes are the ta…" at bounding box center [408, 205] width 418 height 43
click at [199, 181] on input "b. Outputs are always intangible strategic achievements, while outcomes are the…" at bounding box center [199, 177] width 0 height 8
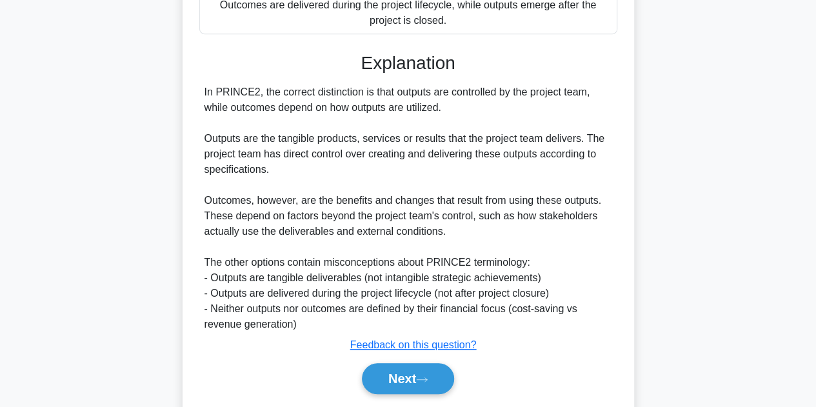
scroll to position [366, 0]
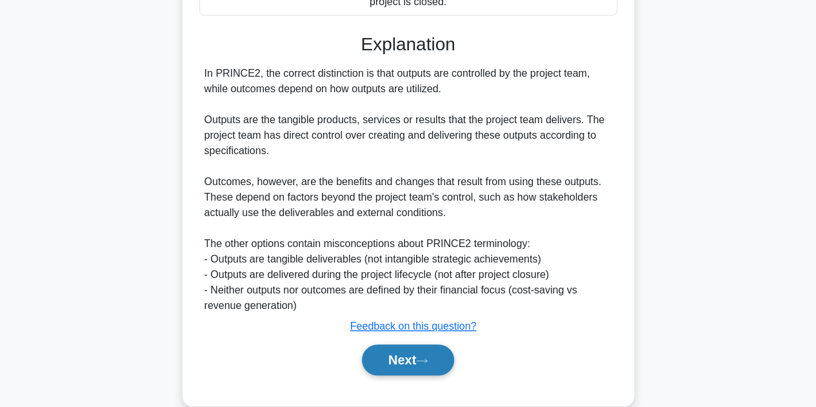
click at [400, 354] on button "Next" at bounding box center [408, 359] width 92 height 31
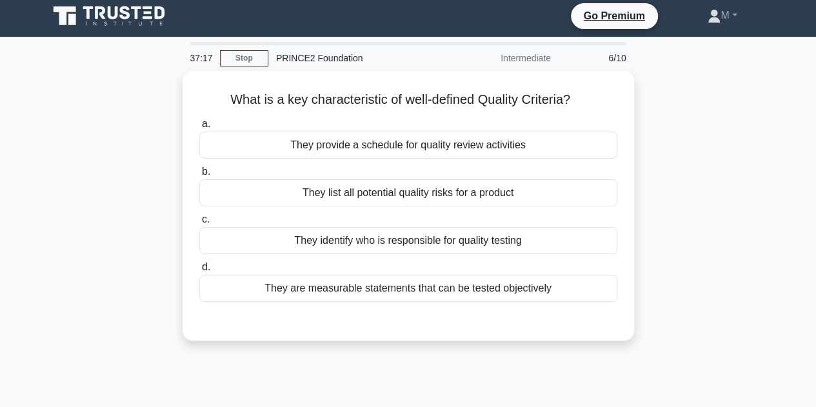
scroll to position [3, 0]
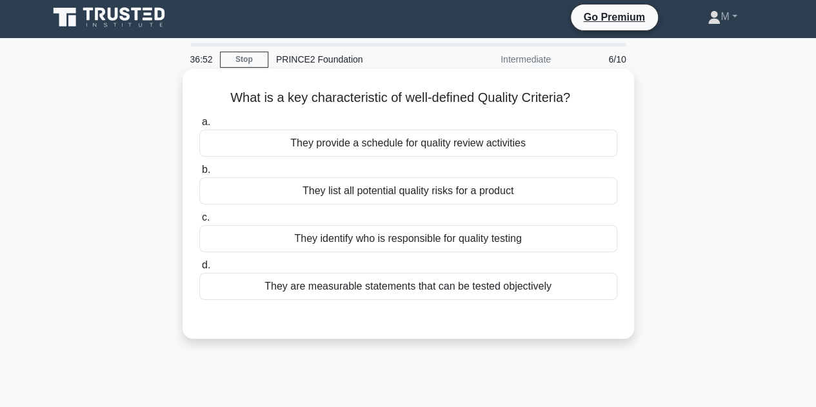
click at [394, 288] on div "They are measurable statements that can be tested objectively" at bounding box center [408, 286] width 418 height 27
click at [199, 270] on input "d. They are measurable statements that can be tested objectively" at bounding box center [199, 265] width 0 height 8
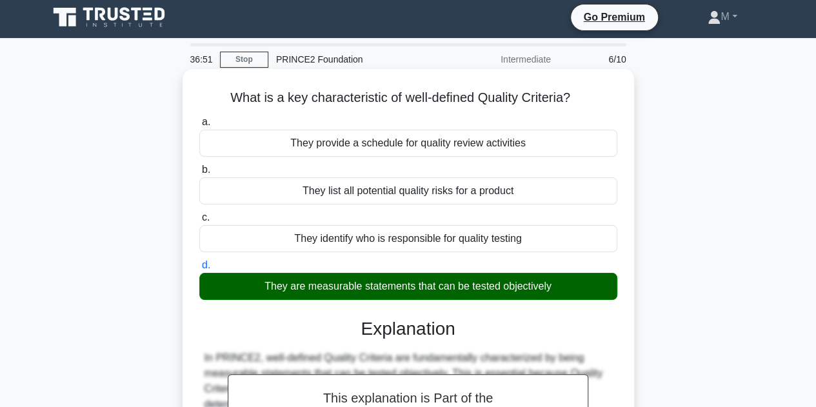
scroll to position [340, 0]
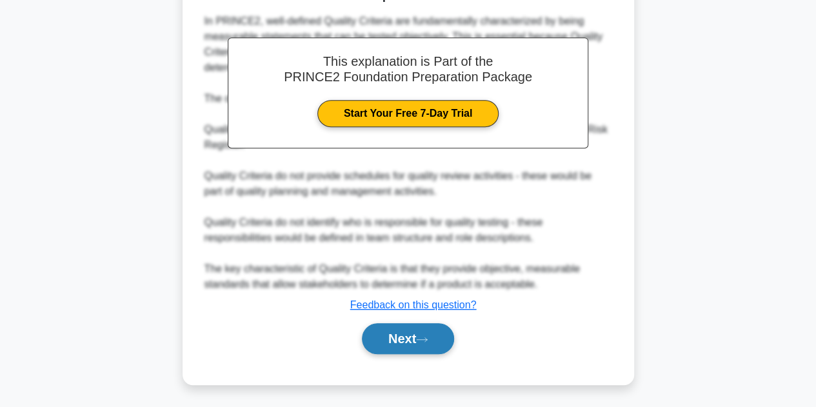
click at [402, 328] on button "Next" at bounding box center [408, 338] width 92 height 31
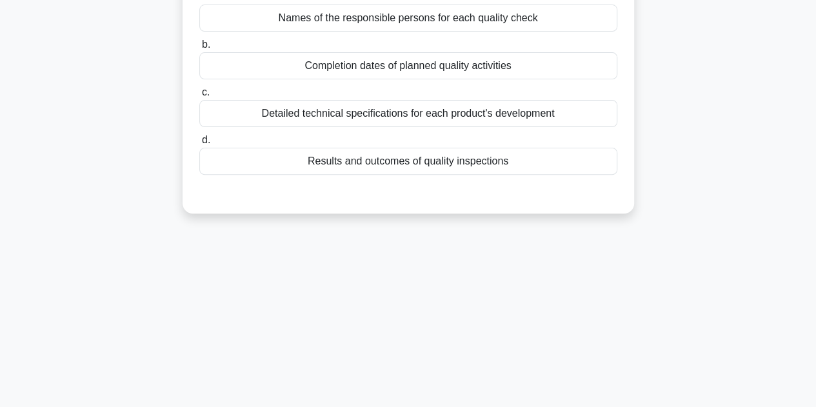
scroll to position [0, 0]
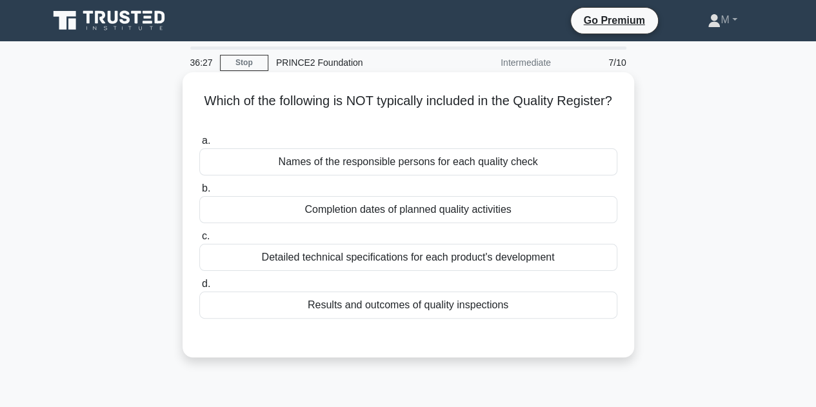
click at [388, 254] on div "Detailed technical specifications for each product's development" at bounding box center [408, 257] width 418 height 27
click at [199, 241] on input "c. Detailed technical specifications for each product's development" at bounding box center [199, 236] width 0 height 8
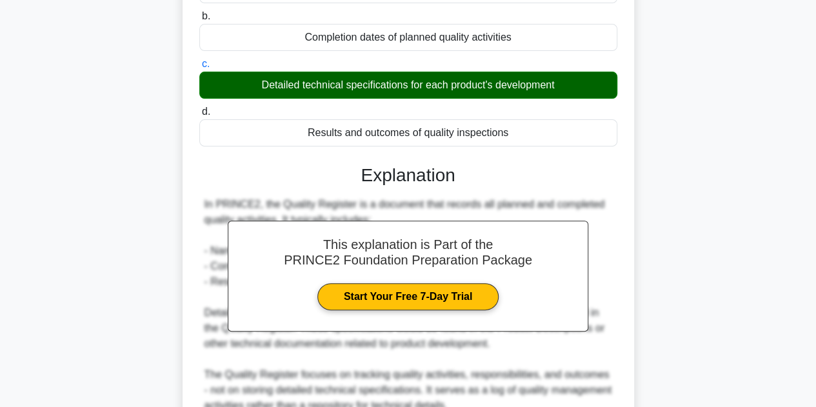
scroll to position [293, 0]
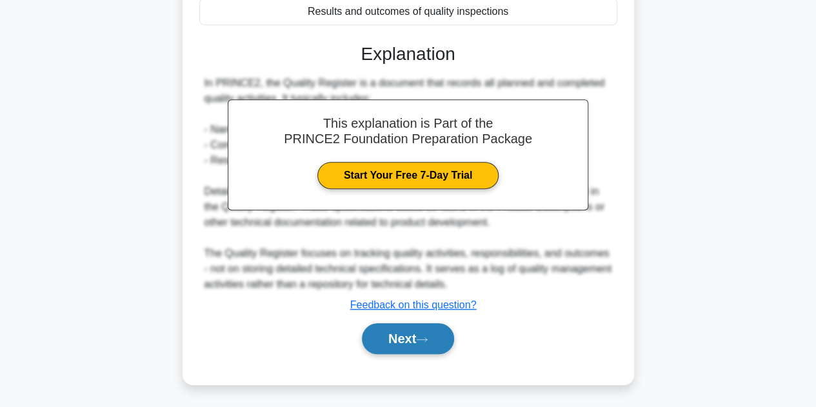
click at [404, 337] on button "Next" at bounding box center [408, 338] width 92 height 31
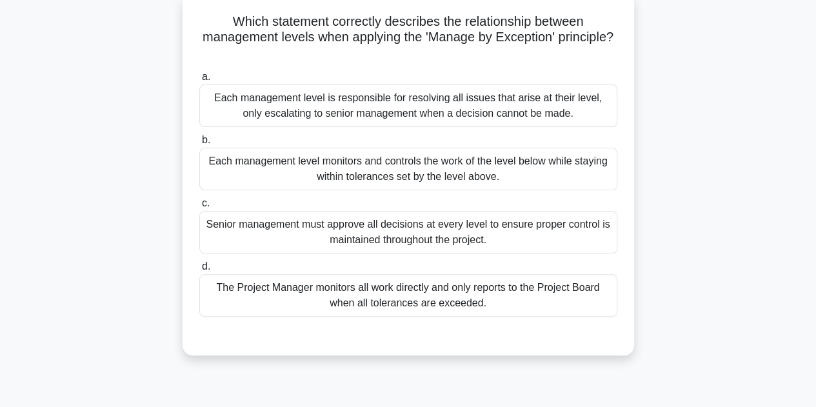
scroll to position [82, 0]
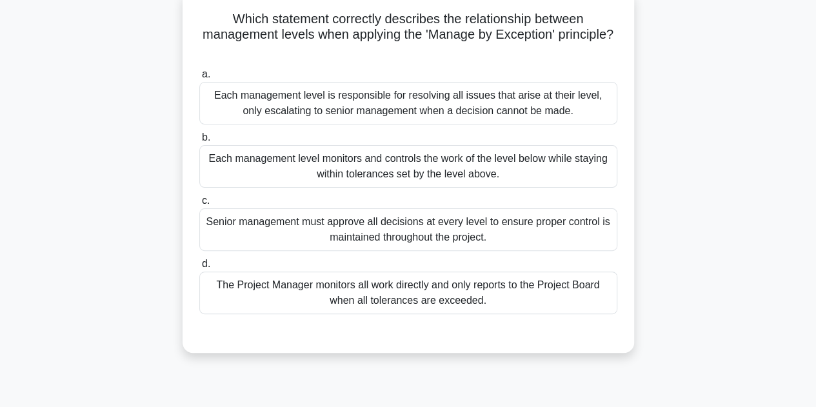
click at [422, 164] on div "Each management level monitors and controls the work of the level below while s…" at bounding box center [408, 166] width 418 height 43
click at [199, 142] on input "b. Each management level monitors and controls the work of the level below whil…" at bounding box center [199, 138] width 0 height 8
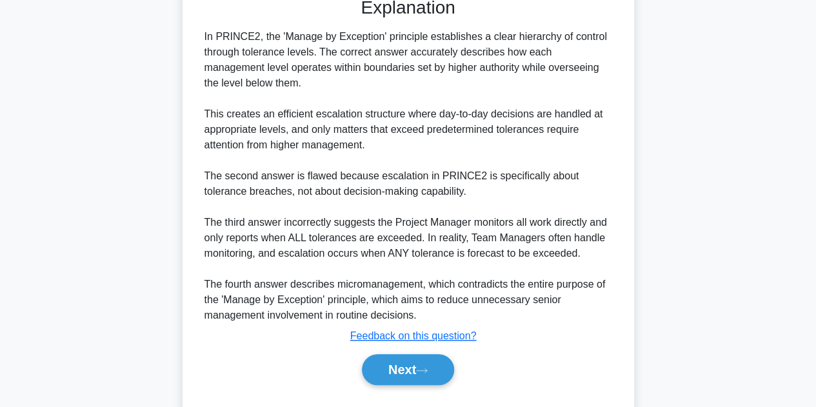
scroll to position [419, 0]
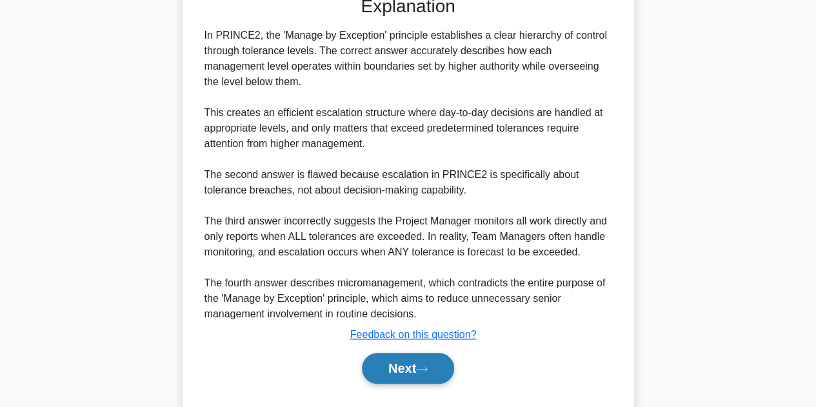
click at [401, 357] on button "Next" at bounding box center [408, 368] width 92 height 31
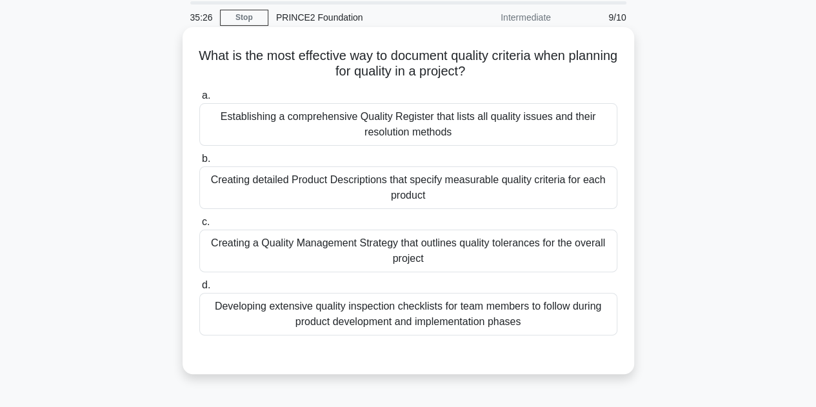
scroll to position [46, 0]
click at [412, 185] on div "Creating detailed Product Descriptions that specify measurable quality criteria…" at bounding box center [408, 187] width 418 height 43
click at [199, 163] on input "b. Creating detailed Product Descriptions that specify measurable quality crite…" at bounding box center [199, 158] width 0 height 8
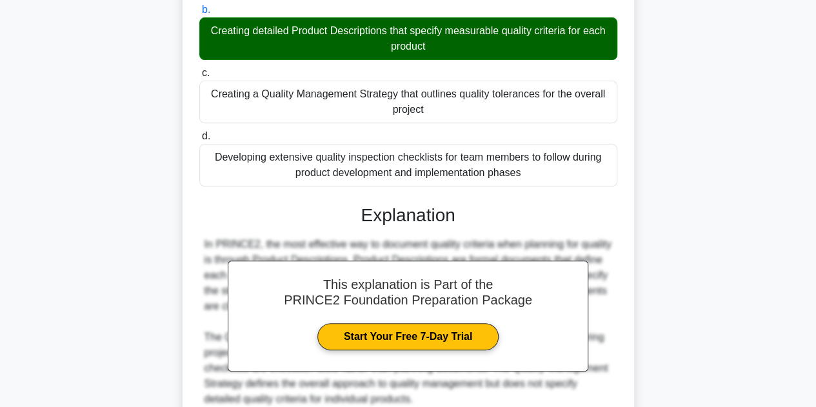
scroll to position [309, 0]
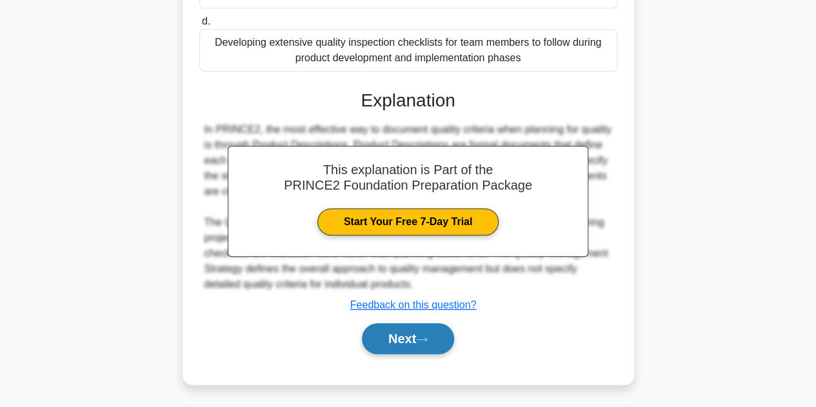
click at [415, 343] on button "Next" at bounding box center [408, 338] width 92 height 31
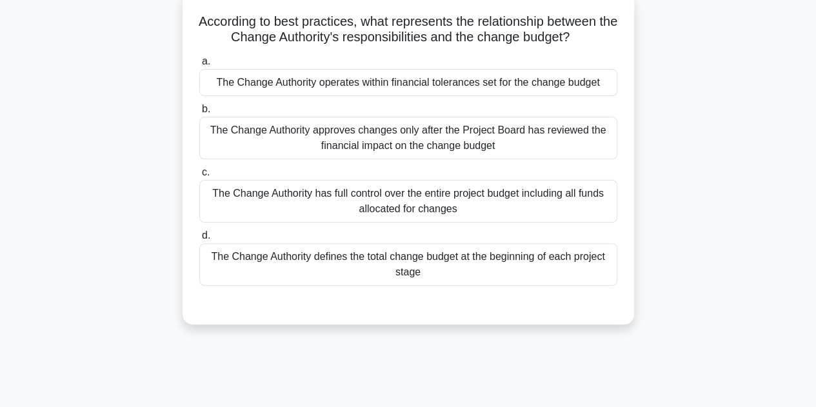
scroll to position [81, 0]
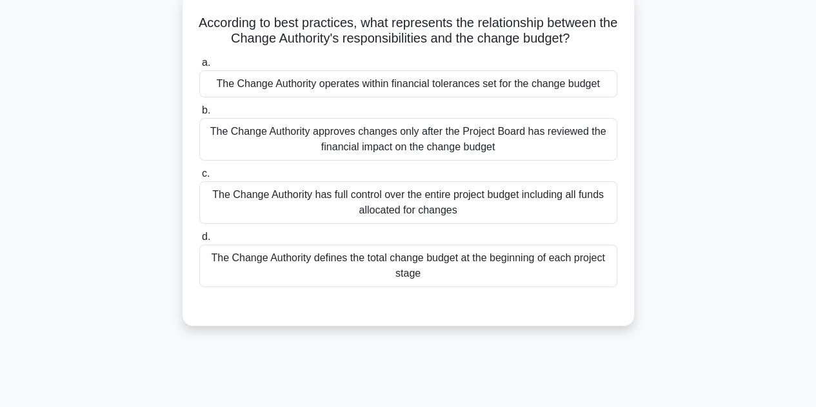
click at [415, 343] on div "34:46 Stop PRINCE2 Foundation Intermediate 10/10 According to best practices, w…" at bounding box center [408, 287] width 735 height 645
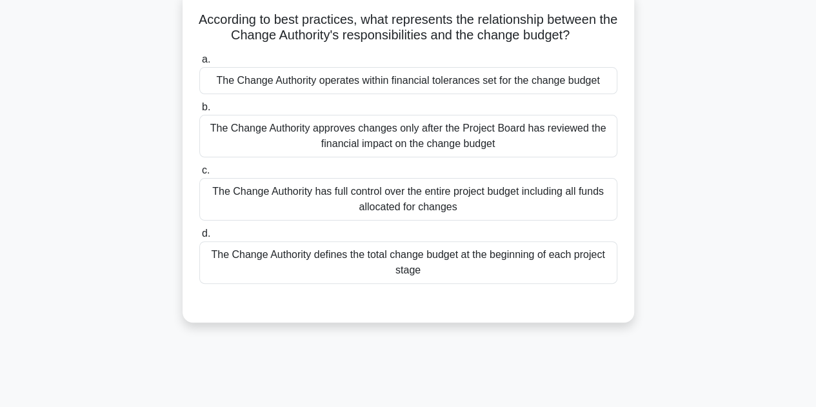
click at [397, 80] on div "The Change Authority operates within financial tolerances set for the change bu…" at bounding box center [408, 80] width 418 height 27
click at [199, 64] on input "a. The Change Authority operates within financial tolerances set for the change…" at bounding box center [199, 59] width 0 height 8
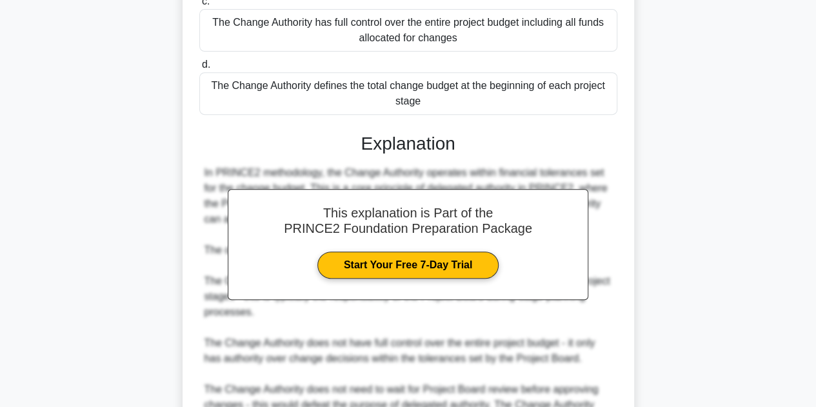
scroll to position [386, 0]
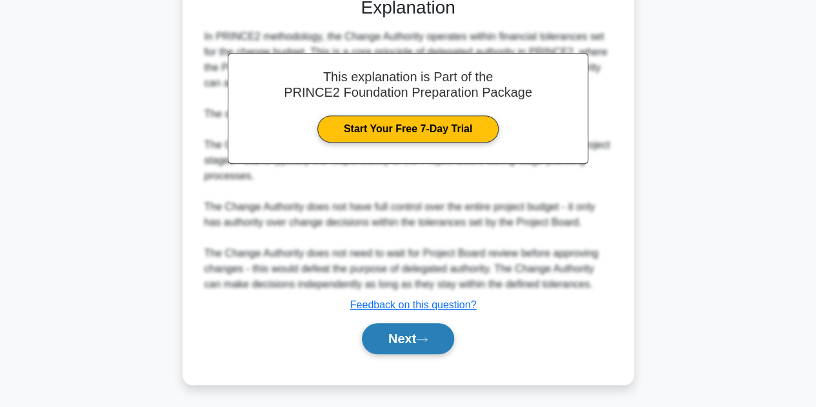
click at [392, 335] on button "Next" at bounding box center [408, 338] width 92 height 31
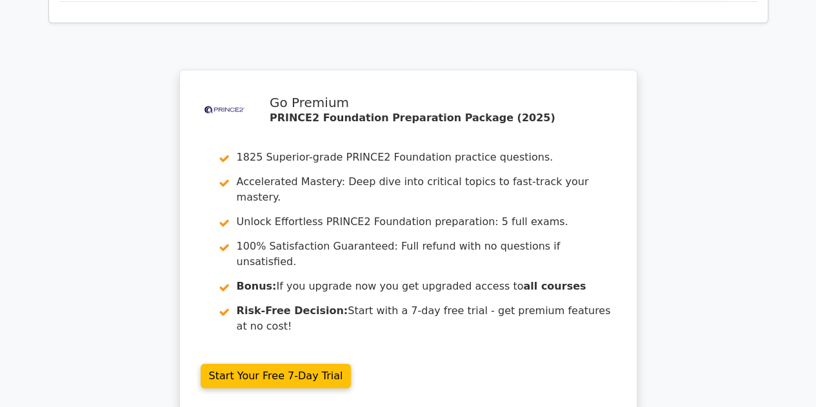
scroll to position [2182, 0]
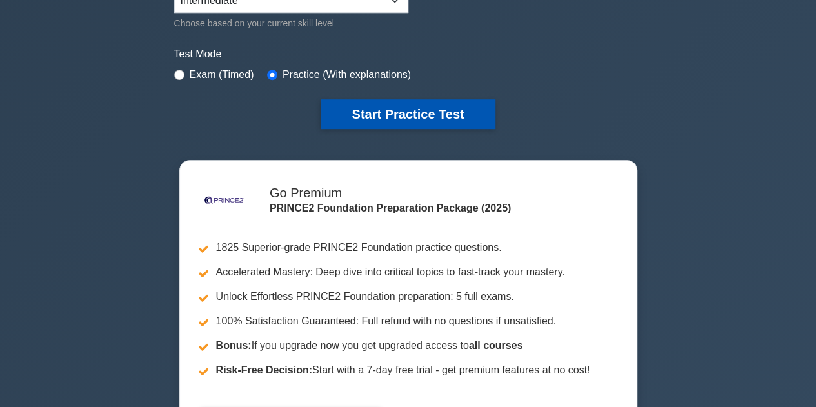
scroll to position [346, 0]
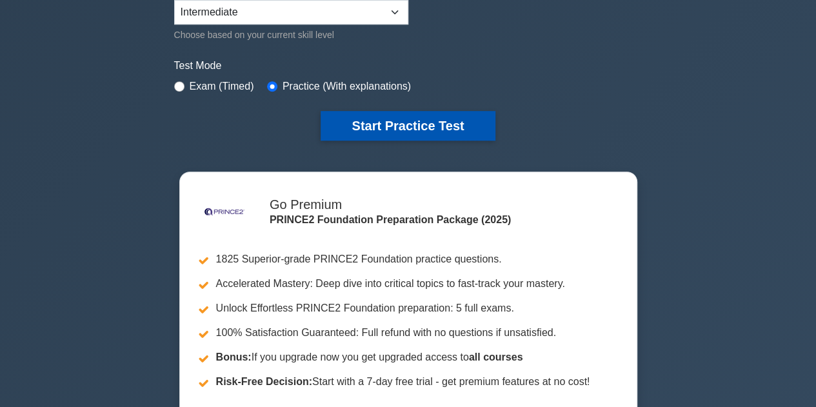
click at [379, 118] on button "Start Practice Test" at bounding box center [408, 126] width 174 height 30
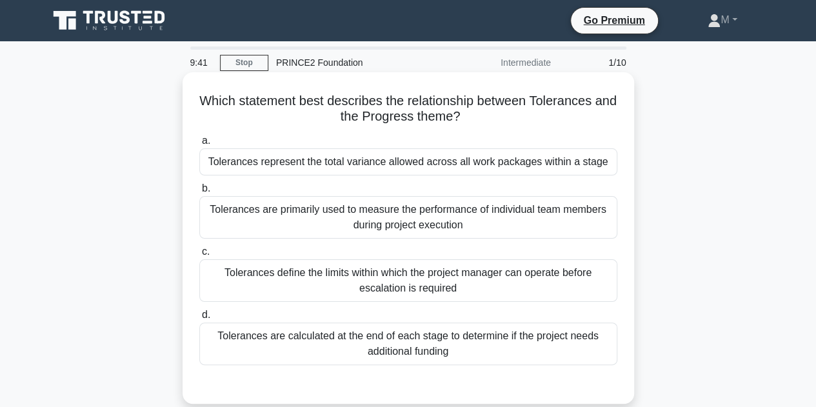
click at [437, 282] on div "Tolerances define the limits within which the project manager can operate befor…" at bounding box center [408, 280] width 418 height 43
click at [199, 256] on input "c. Tolerances define the limits within which the project manager can operate be…" at bounding box center [199, 252] width 0 height 8
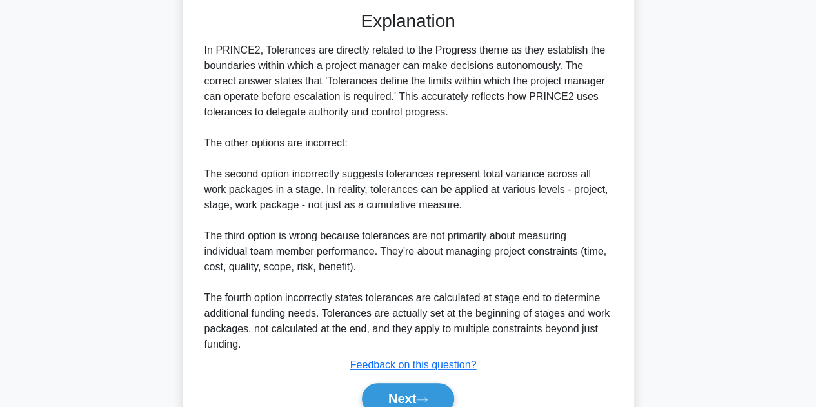
scroll to position [433, 0]
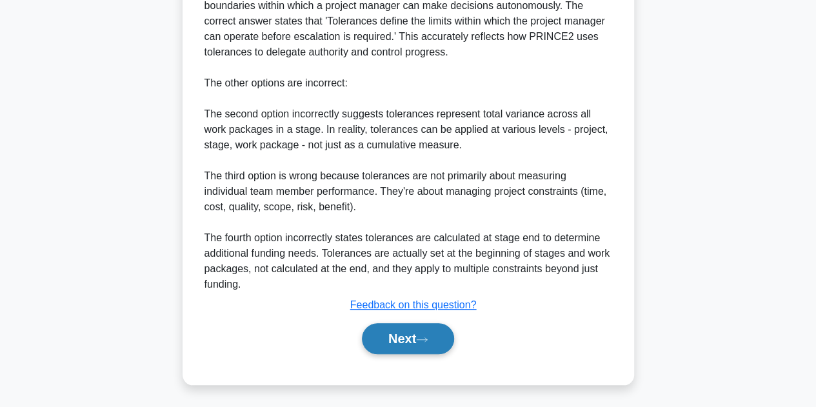
click at [411, 335] on button "Next" at bounding box center [408, 338] width 92 height 31
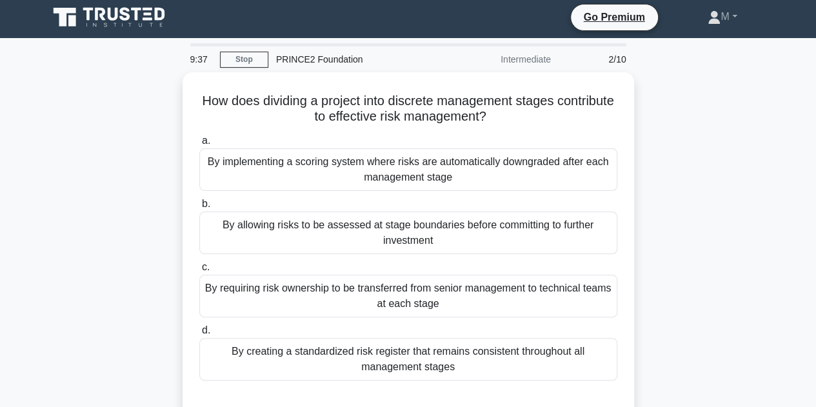
scroll to position [0, 0]
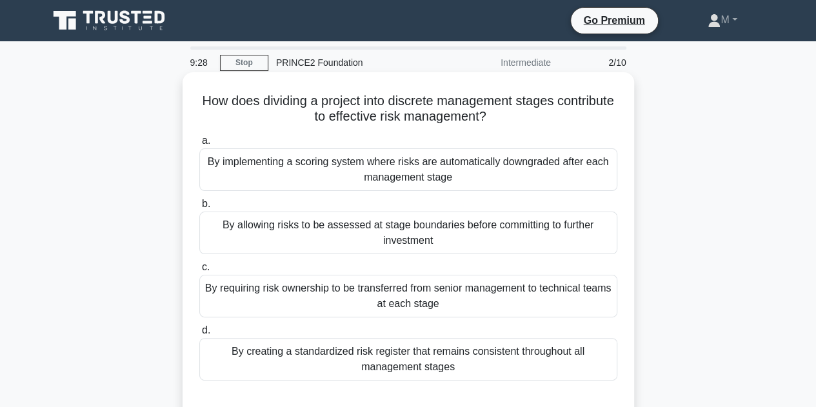
click at [437, 242] on div "By allowing risks to be assessed at stage boundaries before committing to furth…" at bounding box center [408, 233] width 418 height 43
click at [199, 208] on input "b. By allowing risks to be assessed at stage boundaries before committing to fu…" at bounding box center [199, 204] width 0 height 8
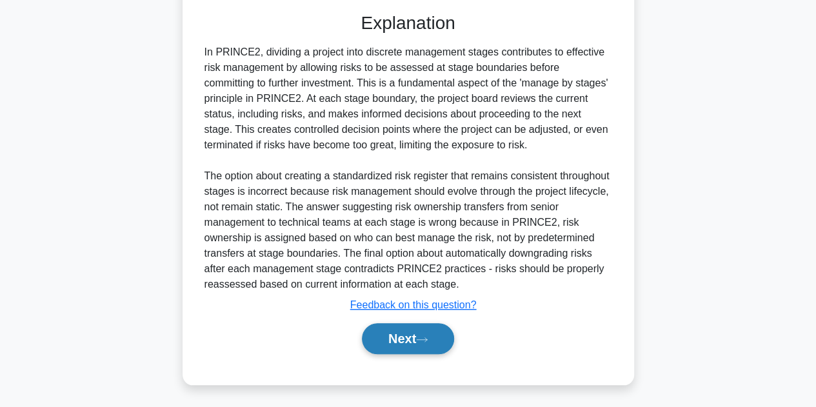
click at [403, 336] on button "Next" at bounding box center [408, 338] width 92 height 31
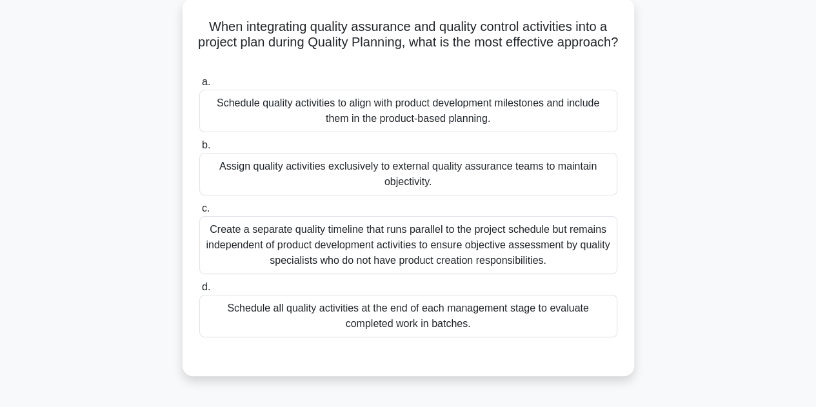
scroll to position [74, 0]
click at [477, 114] on div "Schedule quality activities to align with product development milestones and in…" at bounding box center [408, 111] width 418 height 43
click at [199, 87] on input "a. Schedule quality activities to align with product development milestones and…" at bounding box center [199, 83] width 0 height 8
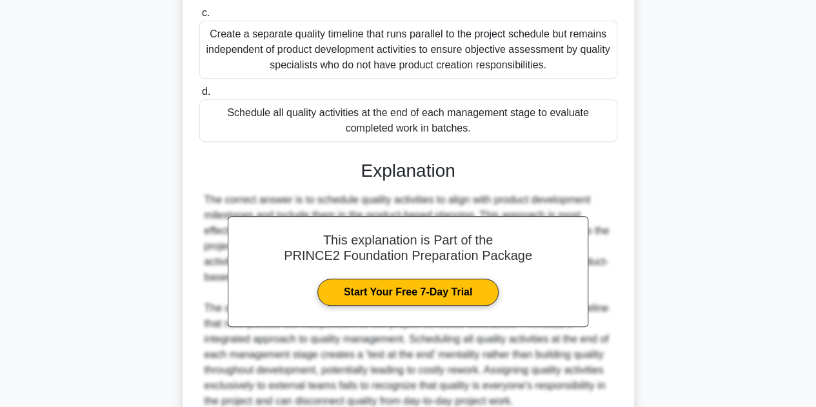
scroll to position [386, 0]
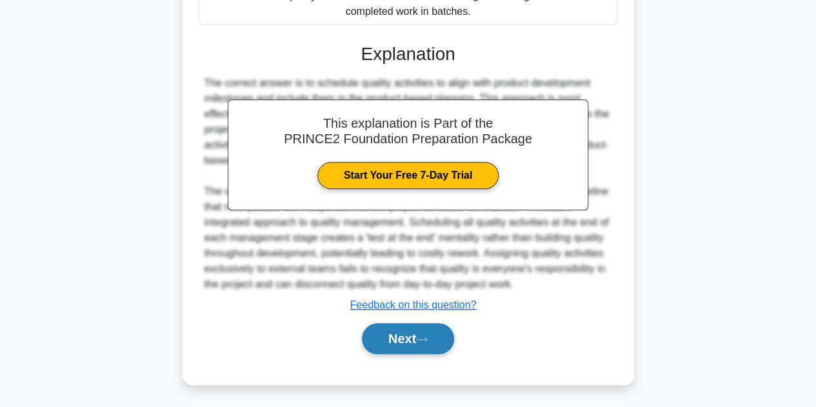
click at [395, 337] on button "Next" at bounding box center [408, 338] width 92 height 31
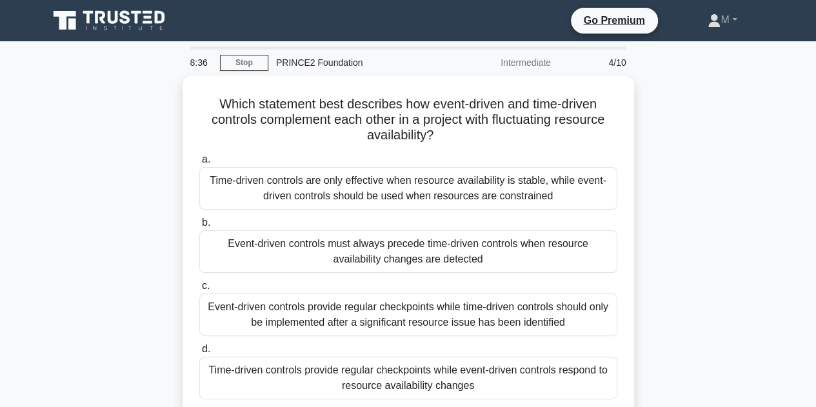
scroll to position [34, 0]
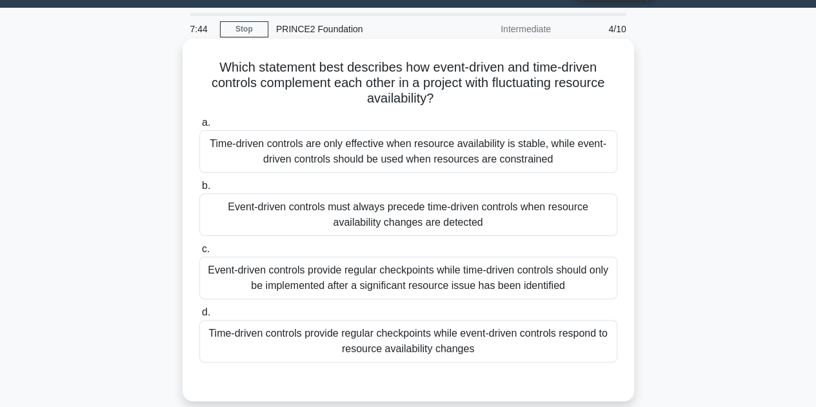
click at [430, 336] on div "Time-driven controls provide regular checkpoints while event-driven controls re…" at bounding box center [408, 341] width 418 height 43
click at [199, 317] on input "d. Time-driven controls provide regular checkpoints while event-driven controls…" at bounding box center [199, 312] width 0 height 8
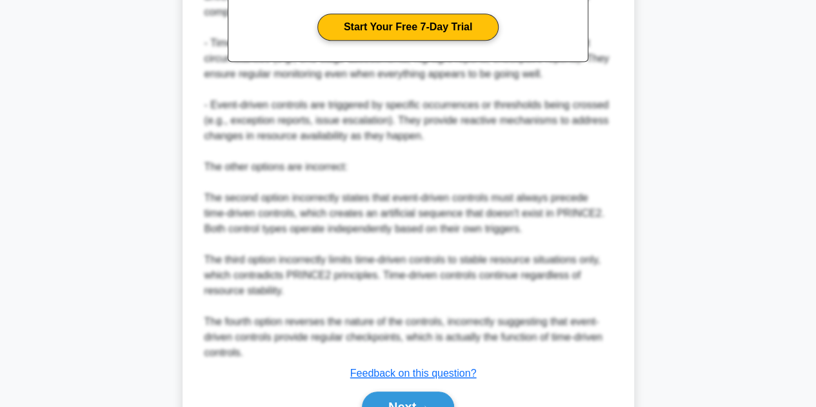
scroll to position [535, 0]
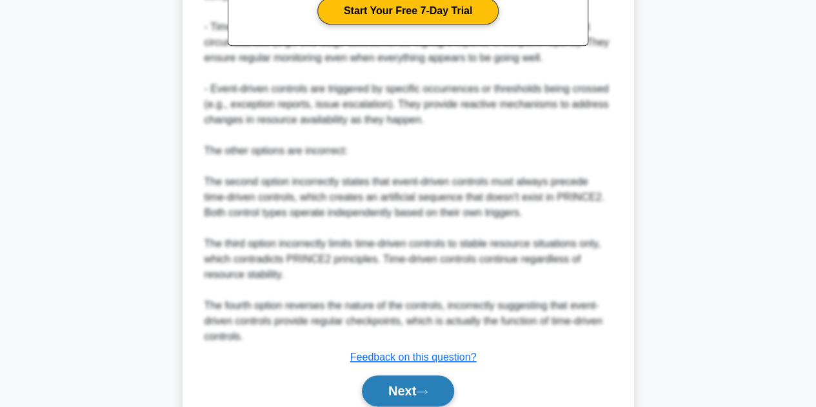
click at [406, 390] on button "Next" at bounding box center [408, 390] width 92 height 31
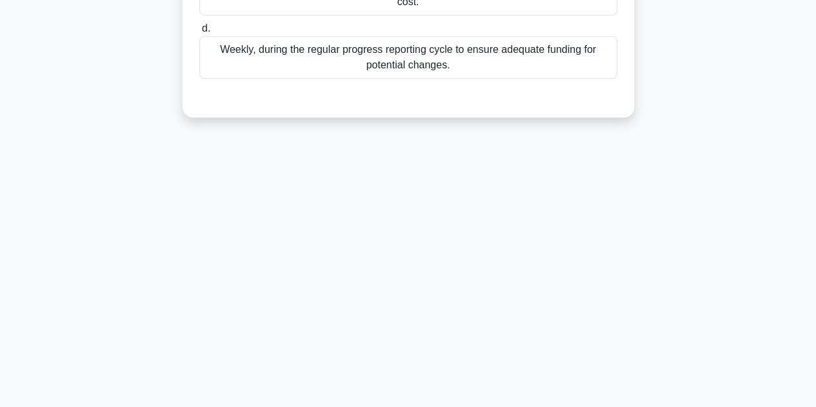
scroll to position [0, 0]
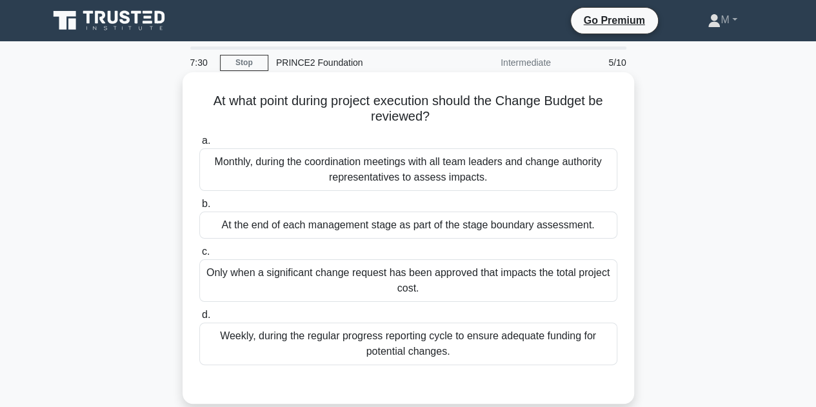
click at [325, 283] on div "Only when a significant change request has been approved that impacts the total…" at bounding box center [408, 280] width 418 height 43
click at [199, 256] on input "c. Only when a significant change request has been approved that impacts the to…" at bounding box center [199, 252] width 0 height 8
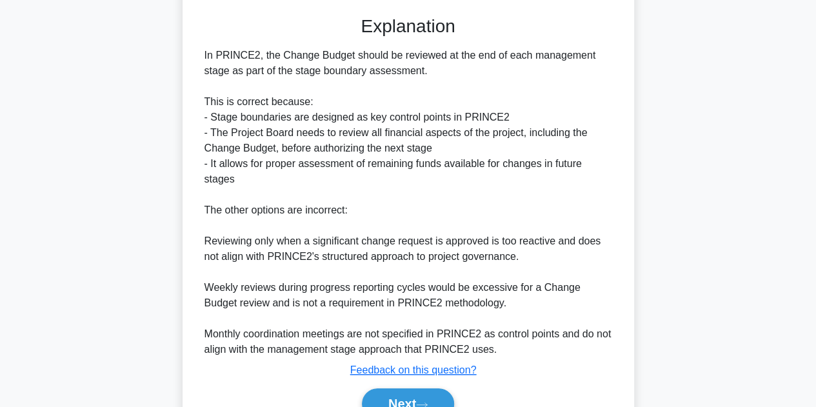
scroll to position [435, 0]
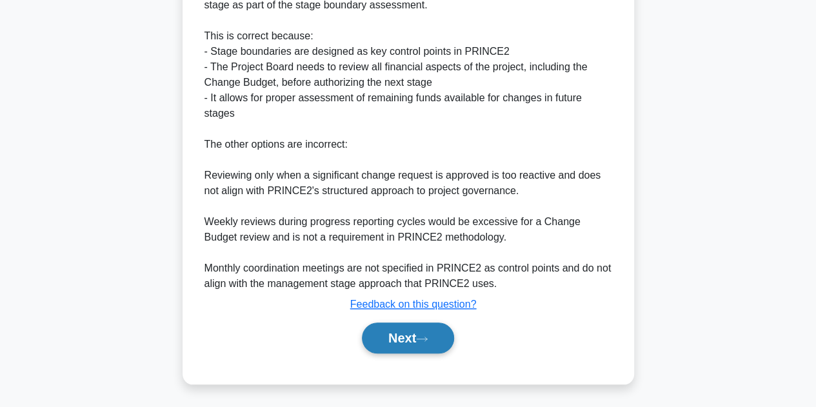
click at [411, 335] on button "Next" at bounding box center [408, 338] width 92 height 31
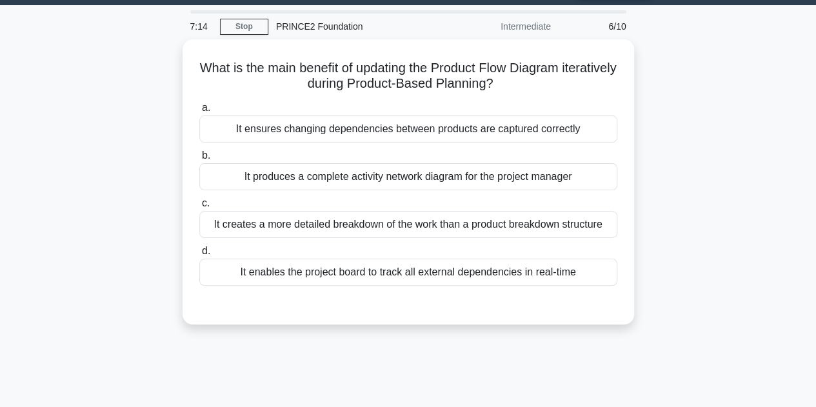
scroll to position [0, 0]
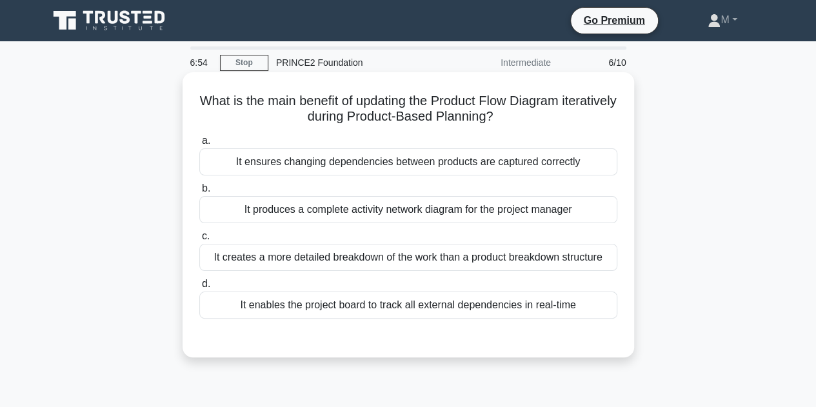
click at [347, 170] on div "It ensures changing dependencies between products are captured correctly" at bounding box center [408, 161] width 418 height 27
click at [199, 145] on input "a. It ensures changing dependencies between products are captured correctly" at bounding box center [199, 141] width 0 height 8
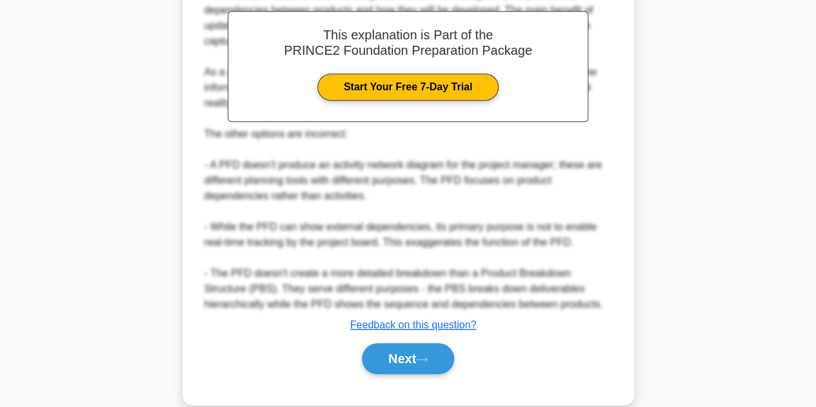
scroll to position [402, 0]
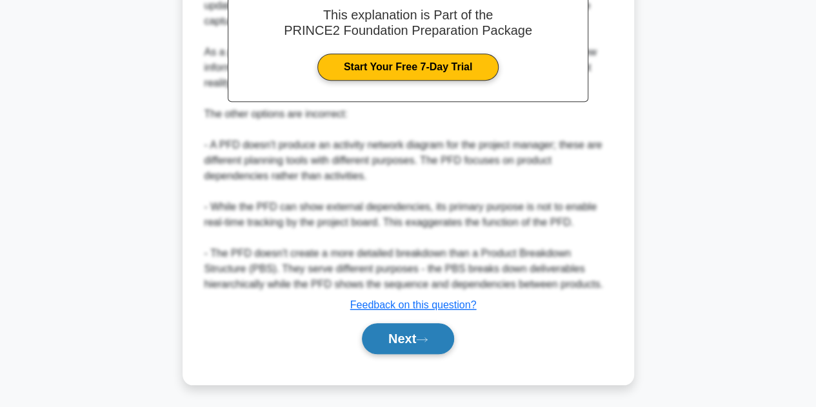
click at [395, 344] on button "Next" at bounding box center [408, 338] width 92 height 31
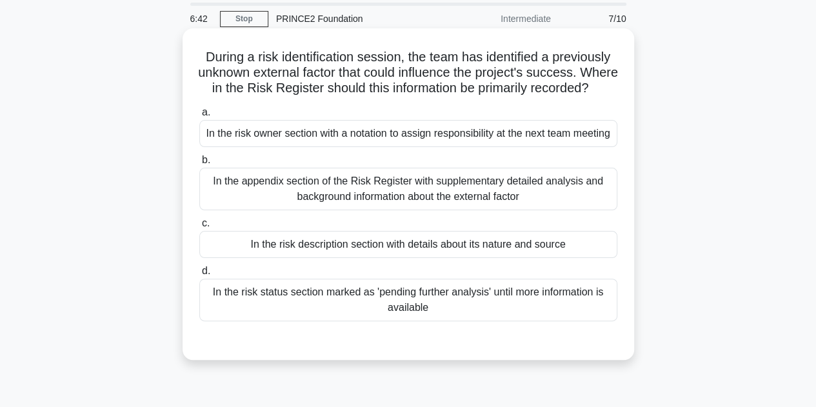
scroll to position [47, 0]
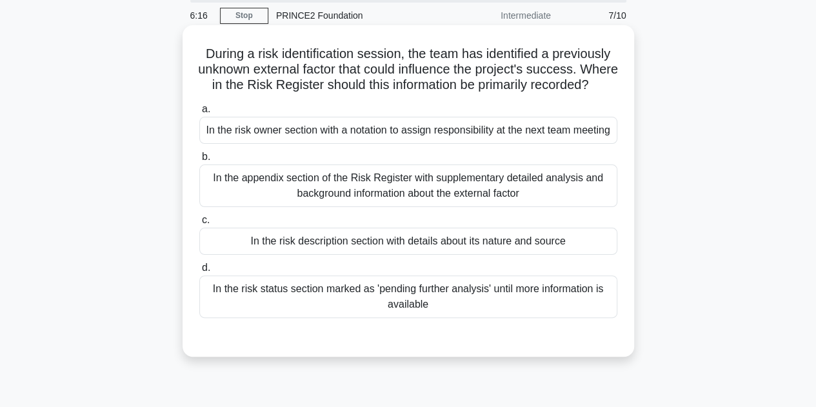
click at [283, 318] on div "In the risk status section marked as 'pending further analysis' until more info…" at bounding box center [408, 296] width 418 height 43
click at [199, 272] on input "d. In the risk status section marked as 'pending further analysis' until more i…" at bounding box center [199, 268] width 0 height 8
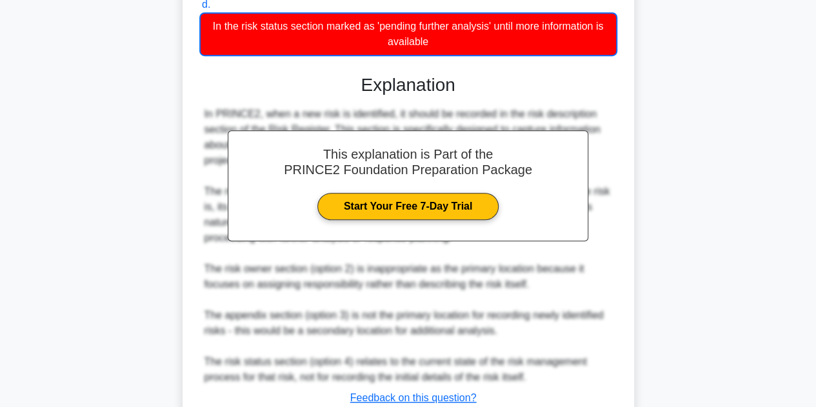
scroll to position [435, 0]
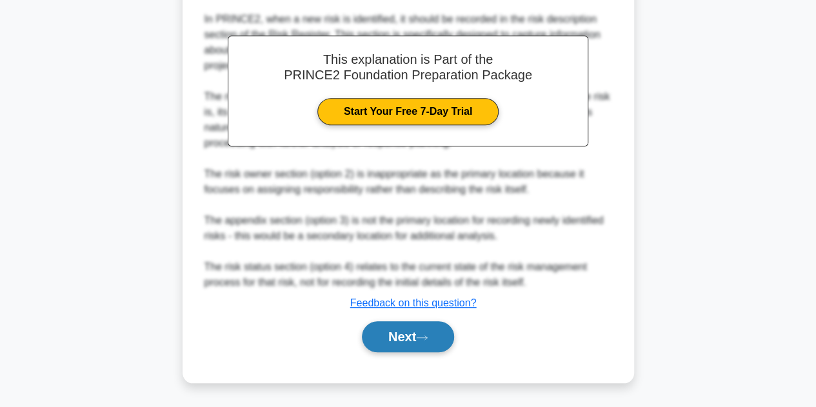
click at [384, 335] on button "Next" at bounding box center [408, 336] width 92 height 31
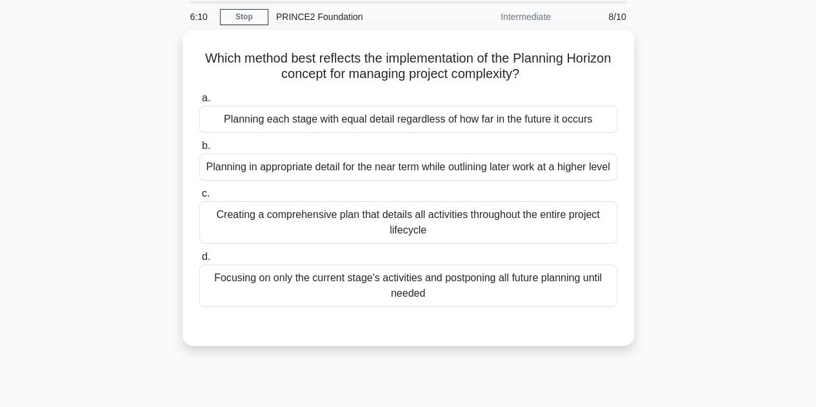
scroll to position [0, 0]
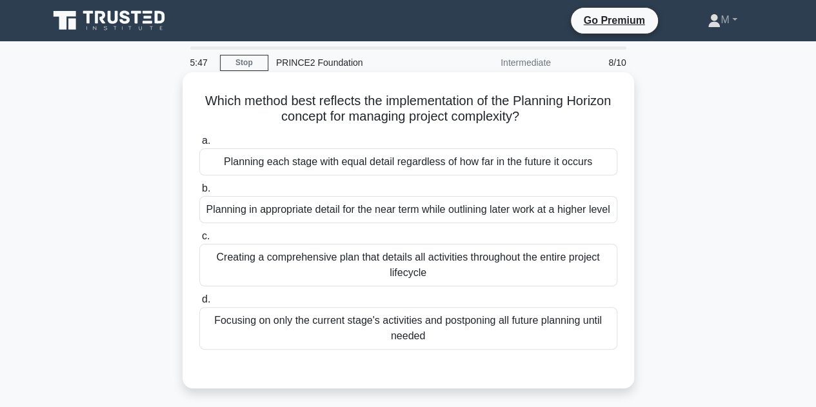
click at [450, 214] on div "Planning in appropriate detail for the near term while outlining later work at …" at bounding box center [408, 209] width 418 height 27
click at [199, 193] on input "b. Planning in appropriate detail for the near term while outlining later work …" at bounding box center [199, 188] width 0 height 8
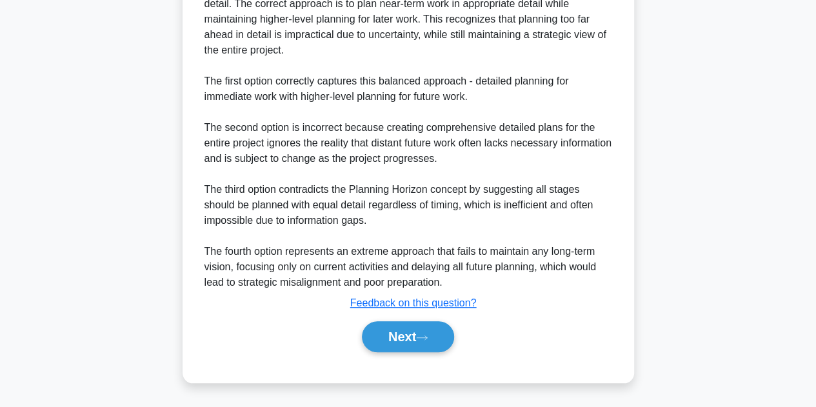
scroll to position [433, 0]
click at [418, 333] on button "Next" at bounding box center [408, 336] width 92 height 31
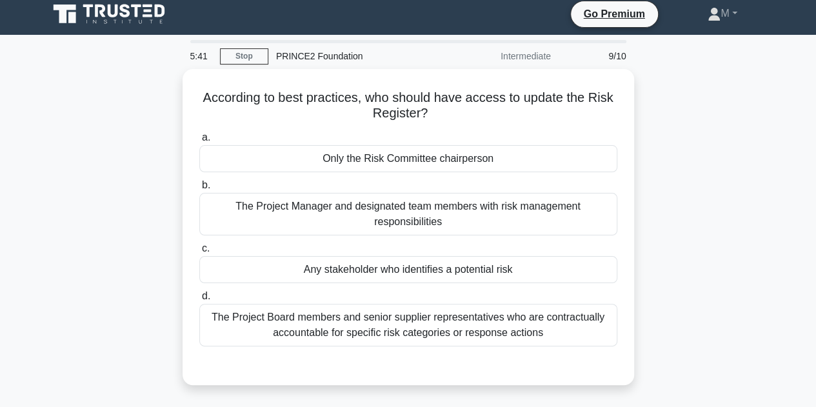
scroll to position [0, 0]
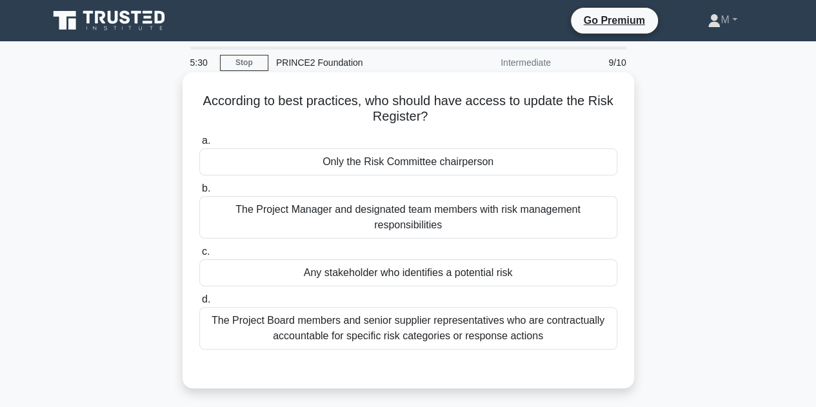
click at [439, 226] on div "The Project Manager and designated team members with risk management responsibi…" at bounding box center [408, 217] width 418 height 43
click at [199, 193] on input "b. The Project Manager and designated team members with risk management respons…" at bounding box center [199, 188] width 0 height 8
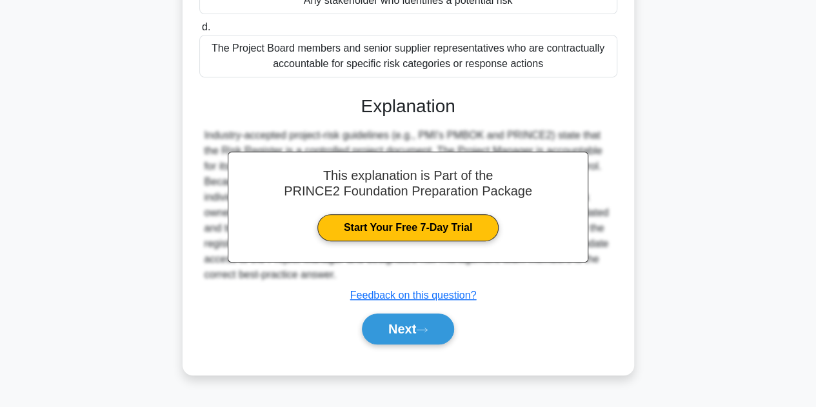
scroll to position [290, 0]
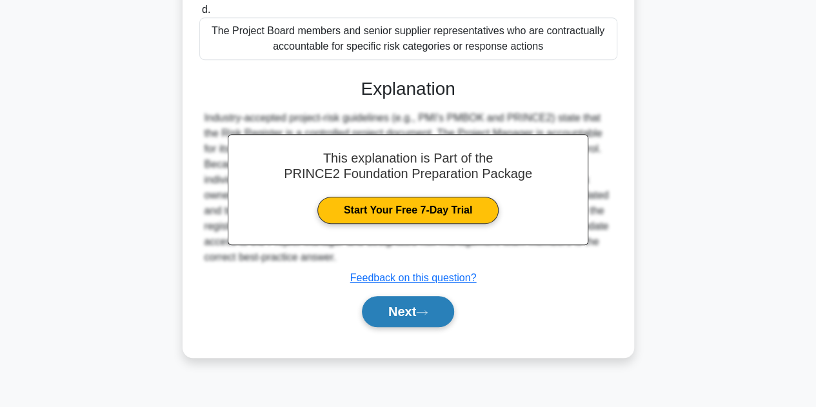
click at [412, 308] on button "Next" at bounding box center [408, 311] width 92 height 31
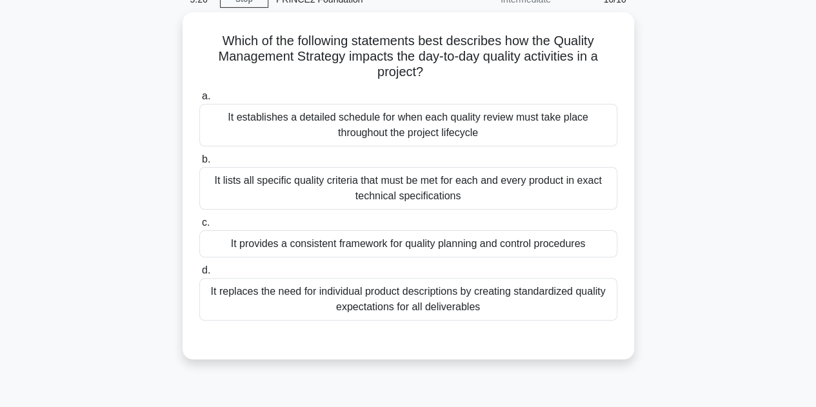
scroll to position [63, 0]
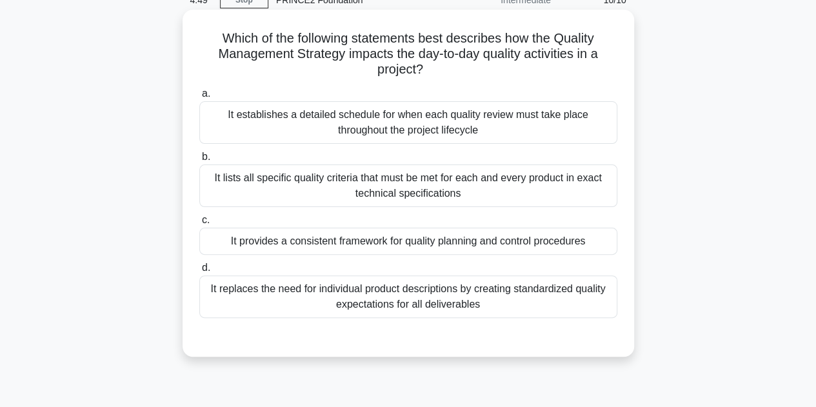
click at [449, 243] on div "It provides a consistent framework for quality planning and control procedures" at bounding box center [408, 241] width 418 height 27
click at [199, 224] on input "c. It provides a consistent framework for quality planning and control procedur…" at bounding box center [199, 220] width 0 height 8
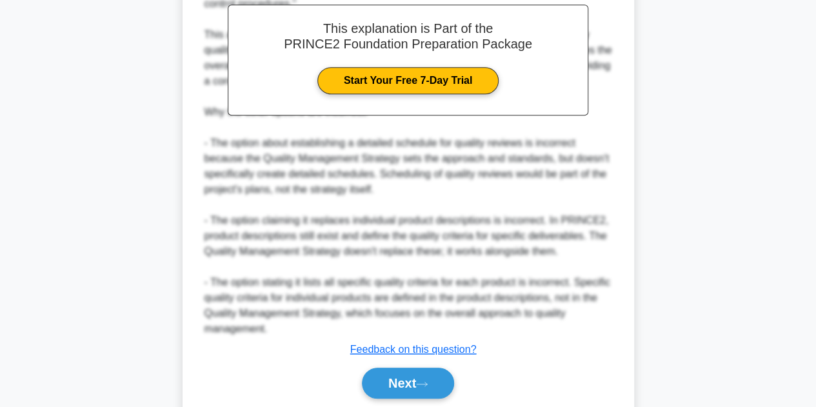
scroll to position [481, 0]
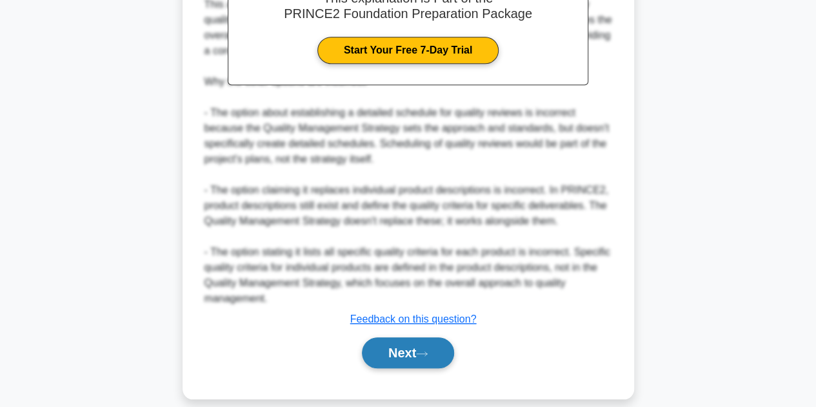
click at [404, 349] on button "Next" at bounding box center [408, 352] width 92 height 31
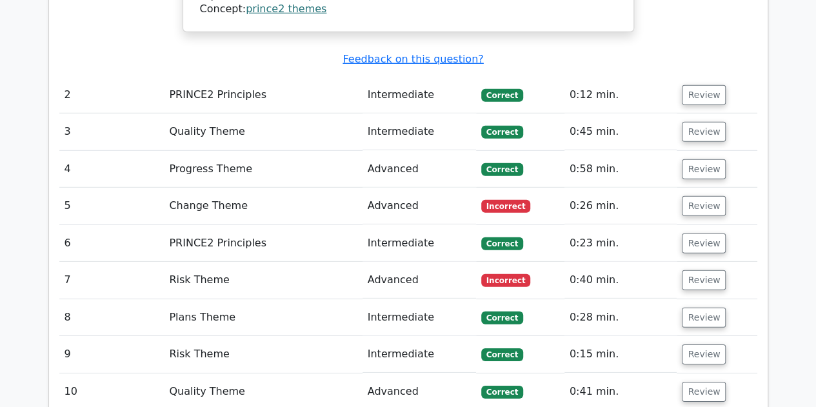
scroll to position [1803, 0]
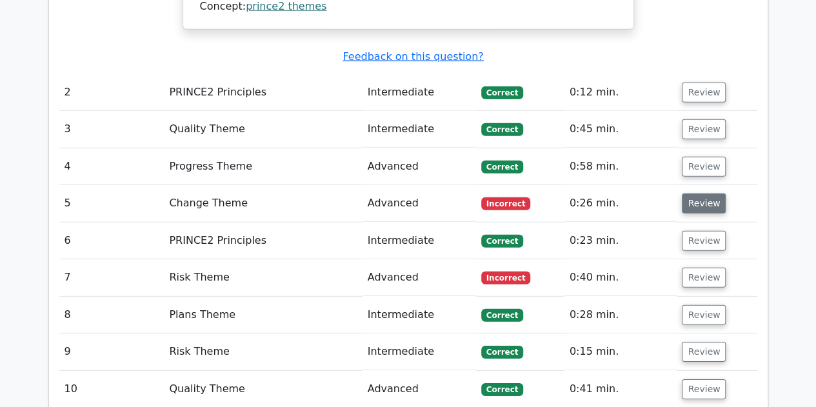
click at [693, 194] on button "Review" at bounding box center [704, 204] width 44 height 20
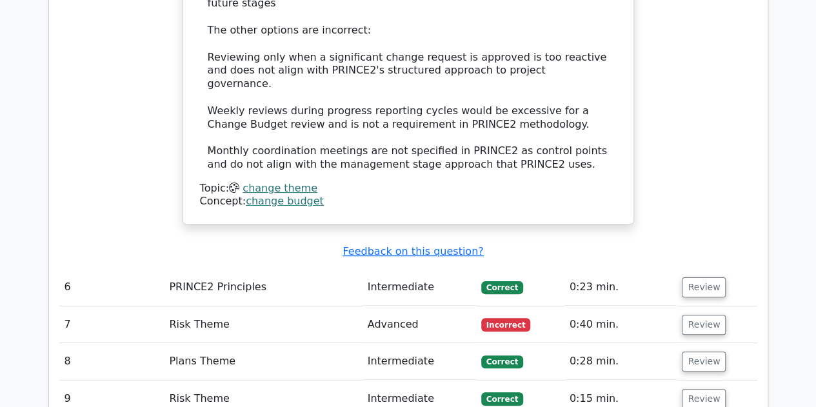
scroll to position [2490, 0]
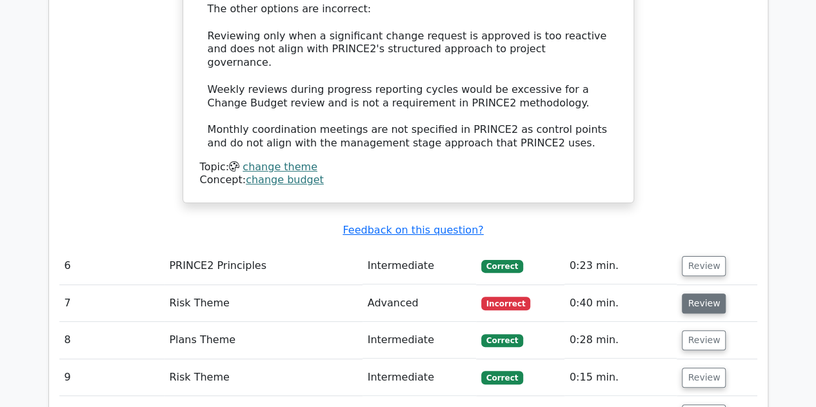
click at [708, 293] on button "Review" at bounding box center [704, 303] width 44 height 20
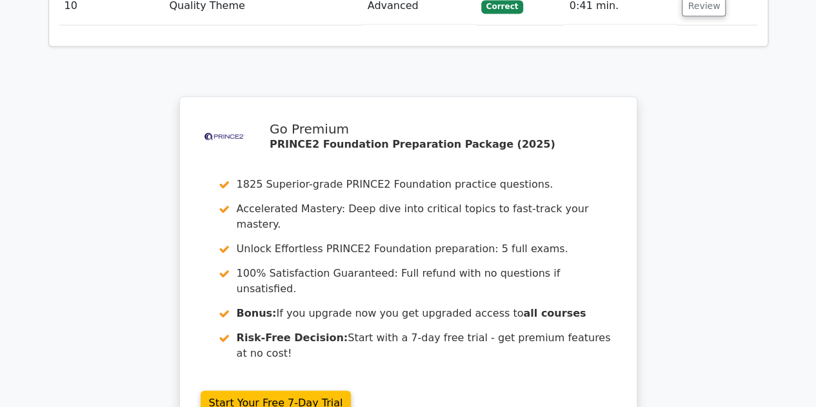
scroll to position [3708, 0]
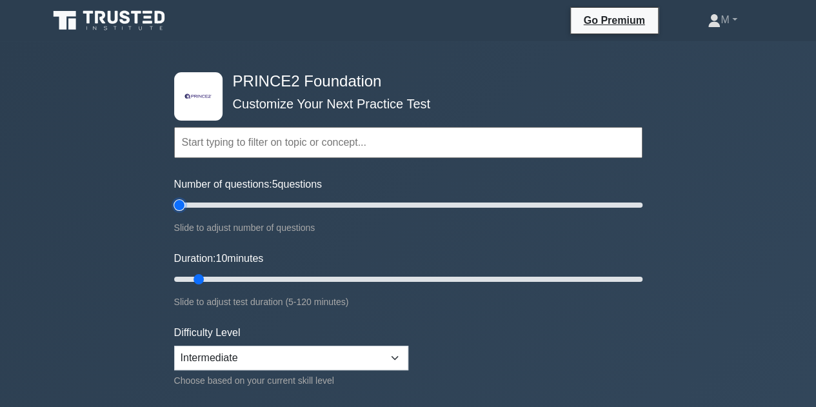
type input "5"
click at [182, 204] on input "Number of questions: 5 questions" at bounding box center [408, 204] width 468 height 15
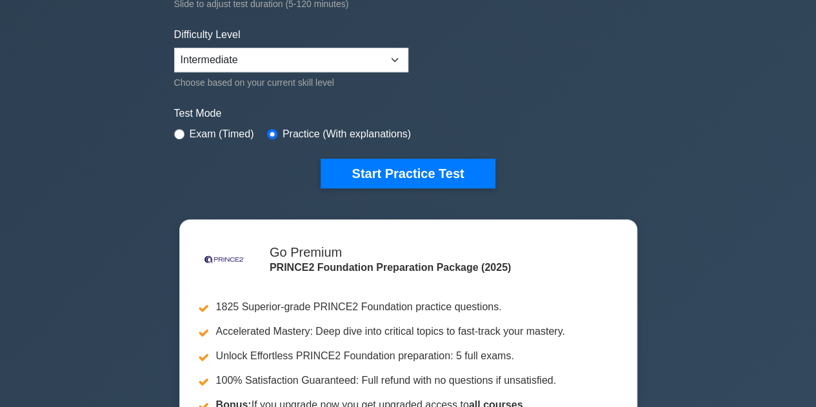
scroll to position [330, 0]
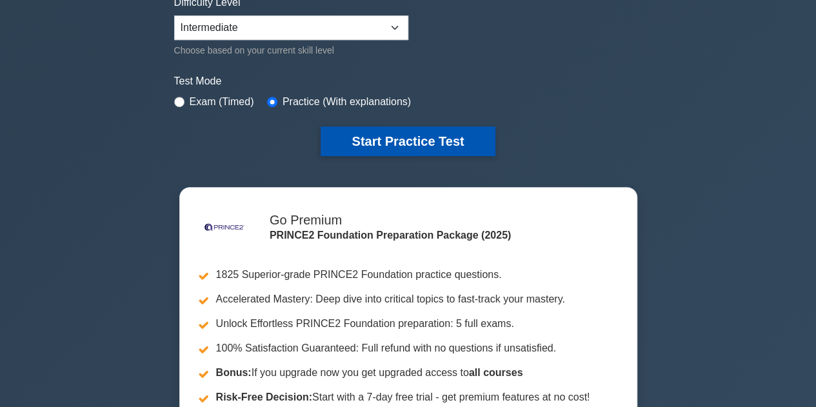
click at [399, 137] on button "Start Practice Test" at bounding box center [408, 141] width 174 height 30
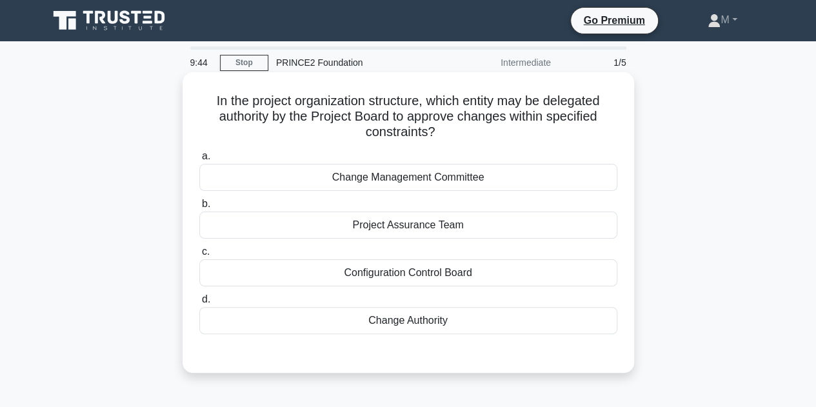
click at [406, 319] on div "Change Authority" at bounding box center [408, 320] width 418 height 27
click at [199, 304] on input "d. Change Authority" at bounding box center [199, 299] width 0 height 8
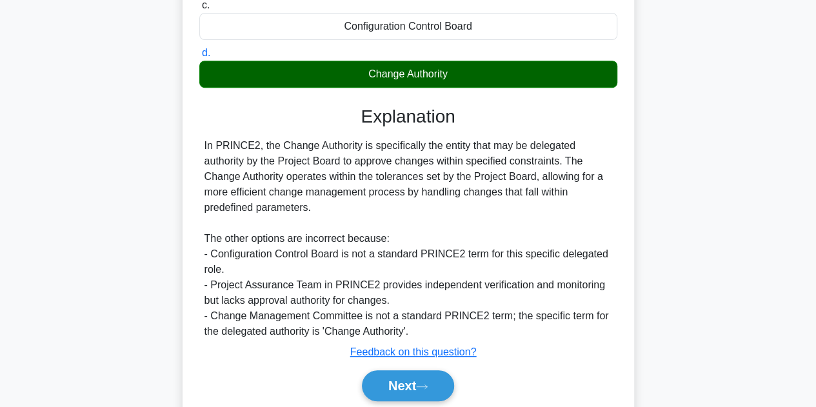
scroll to position [293, 0]
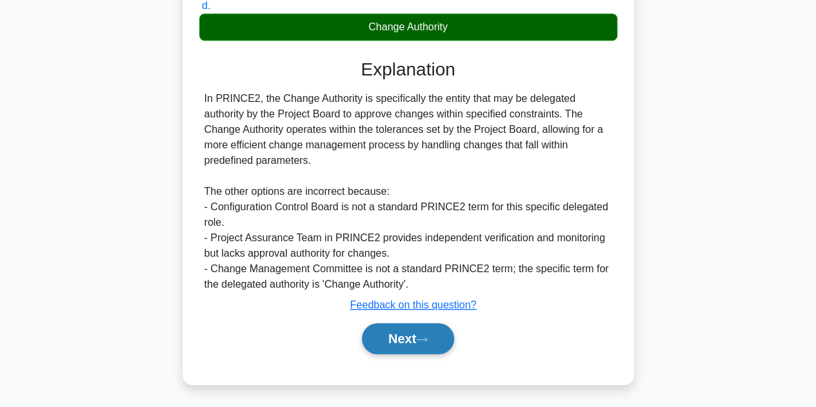
click at [417, 335] on button "Next" at bounding box center [408, 338] width 92 height 31
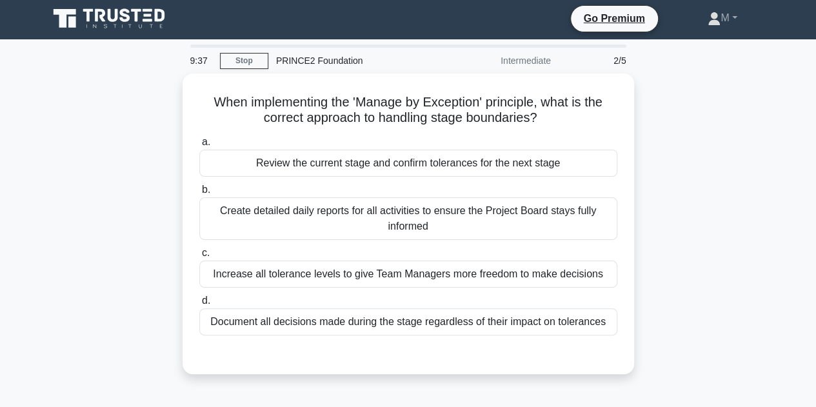
scroll to position [0, 0]
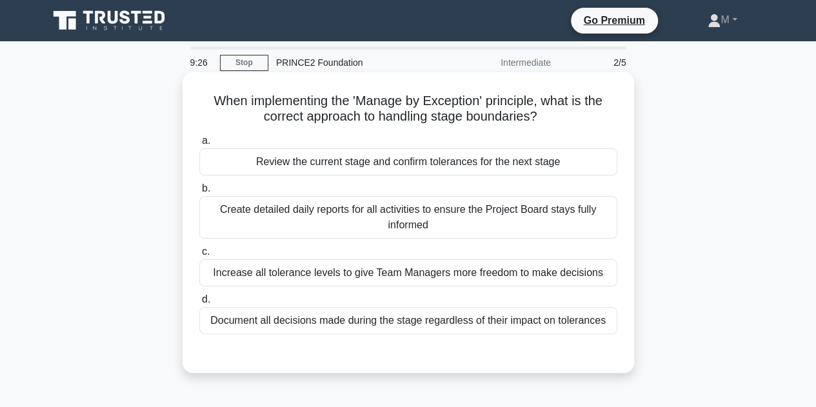
click at [388, 170] on div "Review the current stage and confirm tolerances for the next stage" at bounding box center [408, 161] width 418 height 27
click at [199, 145] on input "a. Review the current stage and confirm tolerances for the next stage" at bounding box center [199, 141] width 0 height 8
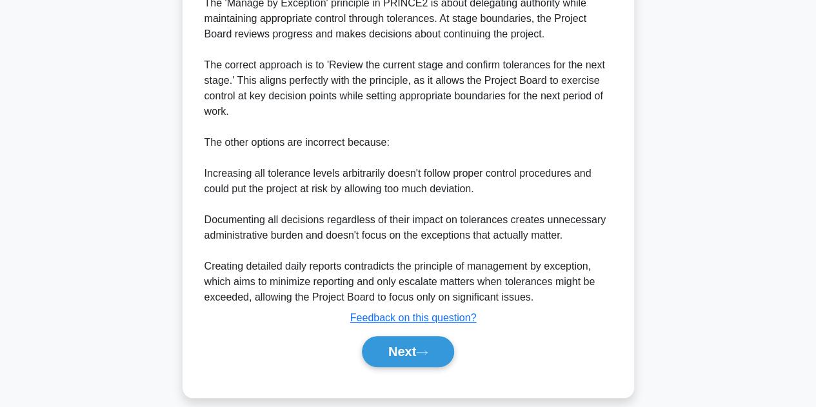
scroll to position [396, 0]
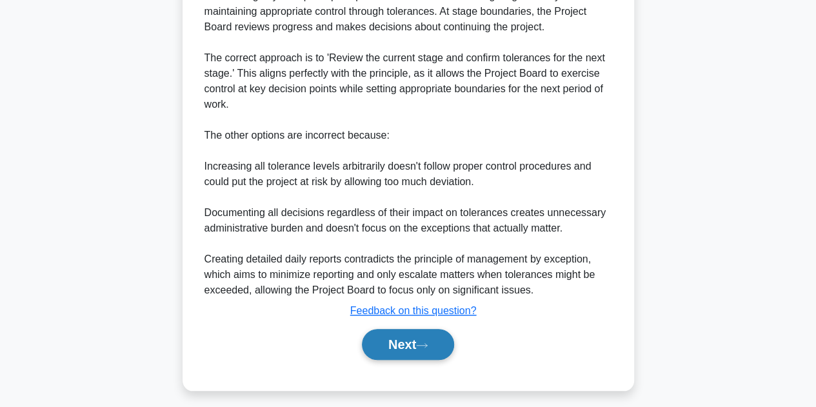
click at [404, 335] on button "Next" at bounding box center [408, 344] width 92 height 31
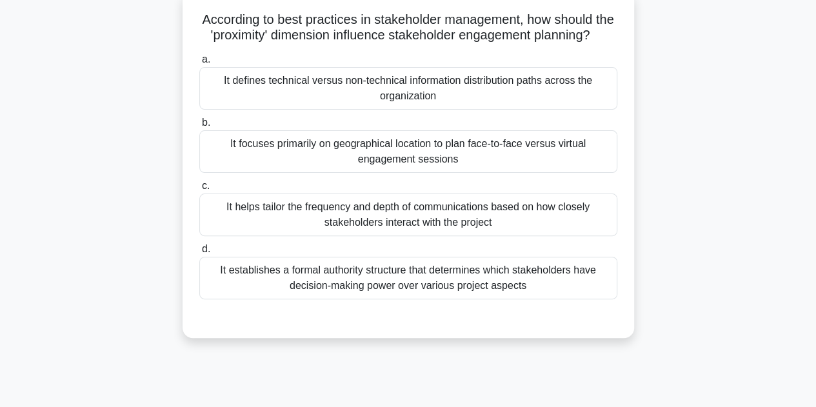
scroll to position [84, 0]
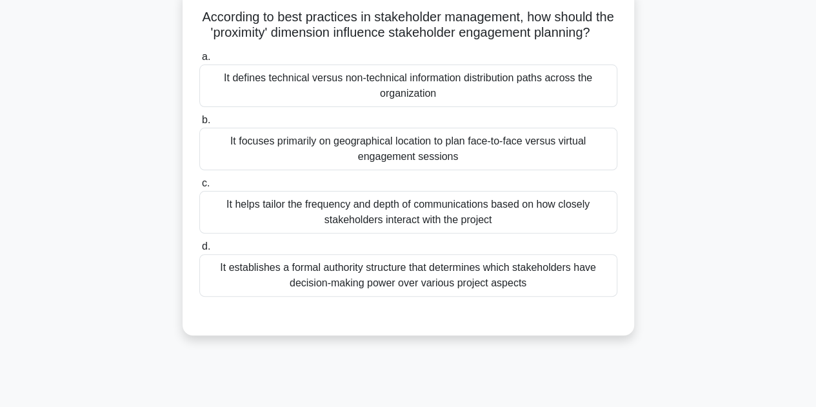
click at [417, 170] on div "It focuses primarily on geographical location to plan face-to-face versus virtu…" at bounding box center [408, 149] width 418 height 43
click at [199, 124] on input "b. It focuses primarily on geographical location to plan face-to-face versus vi…" at bounding box center [199, 120] width 0 height 8
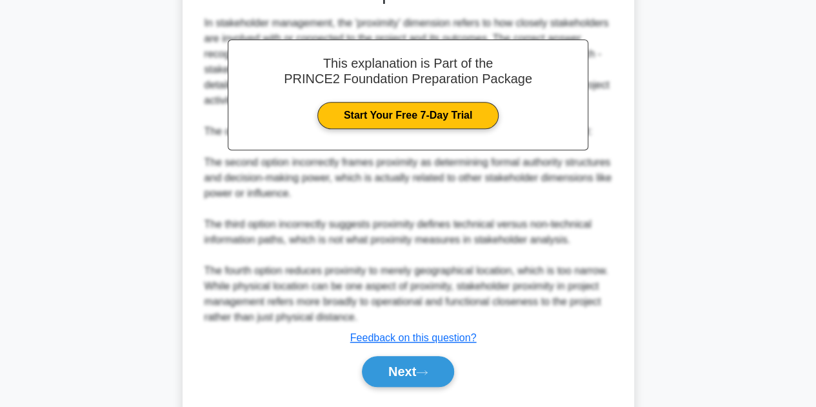
scroll to position [466, 0]
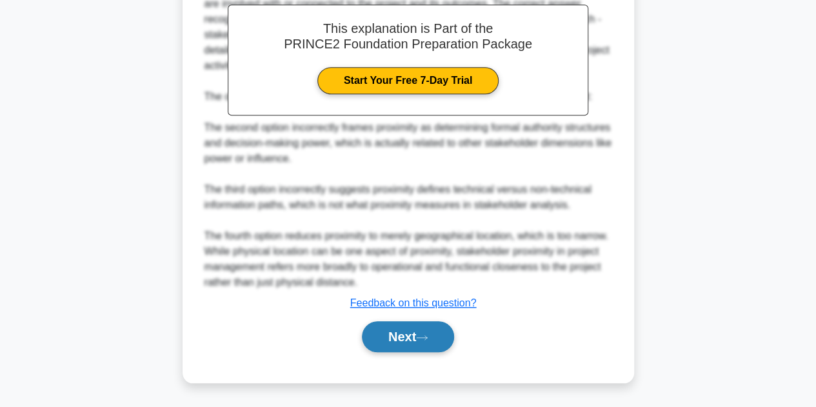
click at [422, 340] on icon at bounding box center [422, 337] width 12 height 7
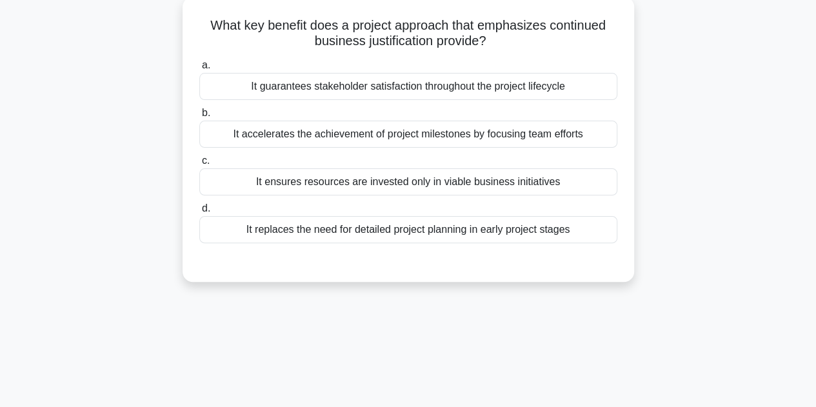
scroll to position [0, 0]
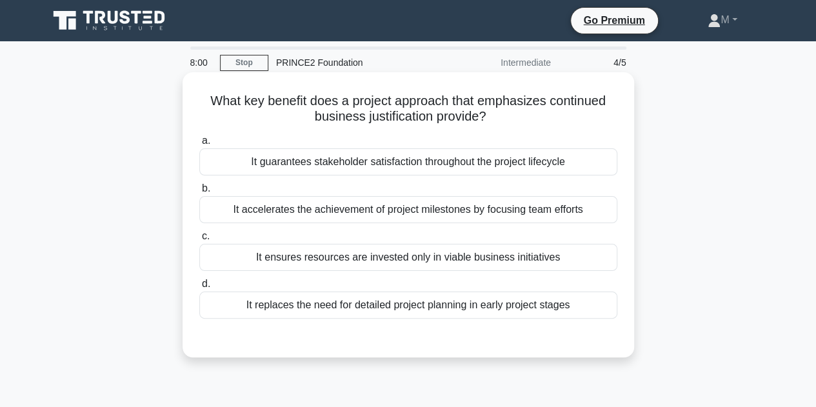
click at [408, 264] on div "It ensures resources are invested only in viable business initiatives" at bounding box center [408, 257] width 418 height 27
click at [199, 241] on input "c. It ensures resources are invested only in viable business initiatives" at bounding box center [199, 236] width 0 height 8
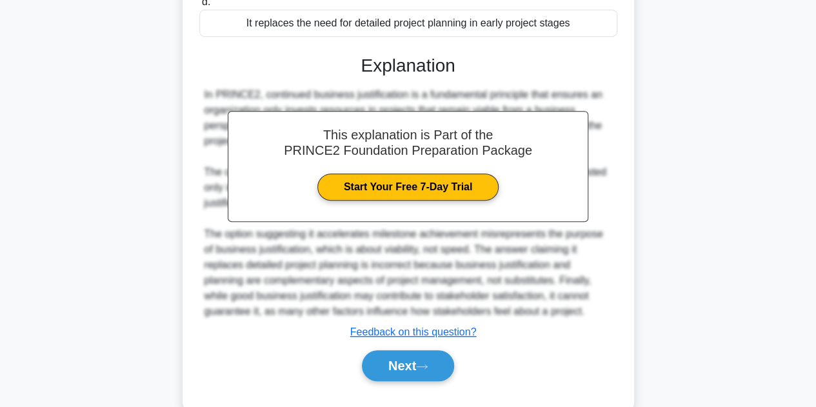
scroll to position [309, 0]
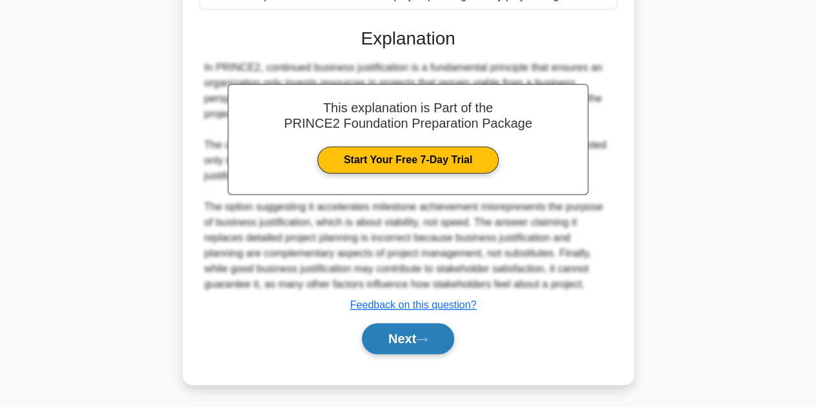
click at [399, 340] on button "Next" at bounding box center [408, 338] width 92 height 31
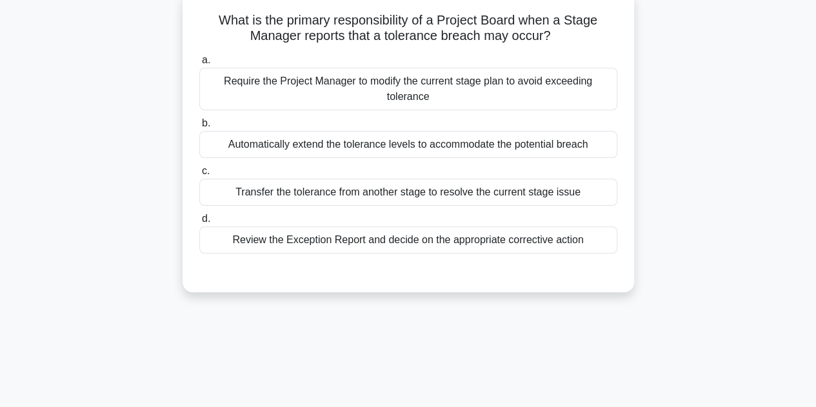
scroll to position [0, 0]
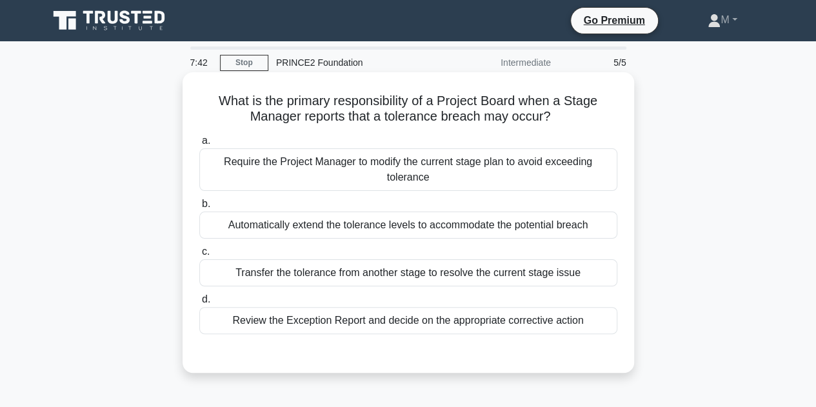
click at [426, 321] on div "Review the Exception Report and decide on the appropriate corrective action" at bounding box center [408, 320] width 418 height 27
click at [199, 304] on input "d. Review the Exception Report and decide on the appropriate corrective action" at bounding box center [199, 299] width 0 height 8
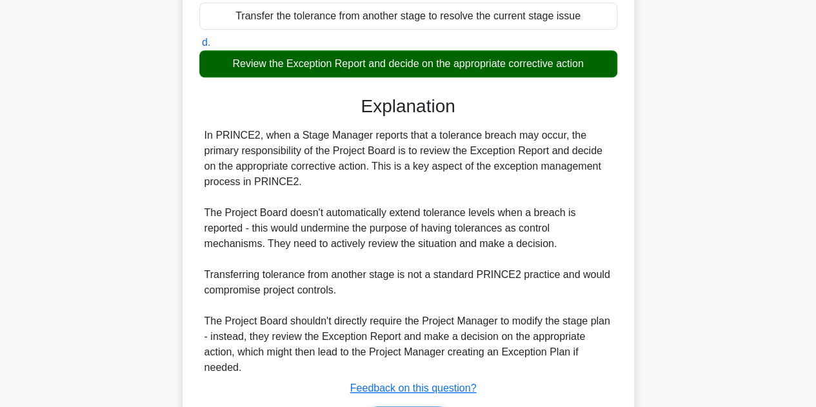
scroll to position [340, 0]
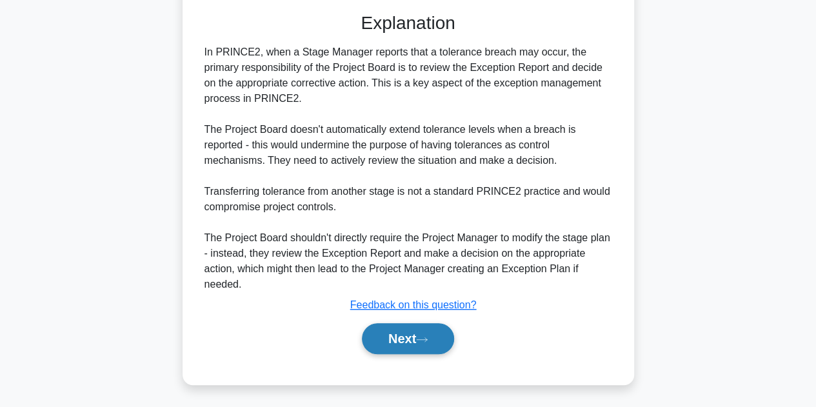
click at [415, 341] on button "Next" at bounding box center [408, 338] width 92 height 31
